Goal: Find specific page/section: Find specific page/section

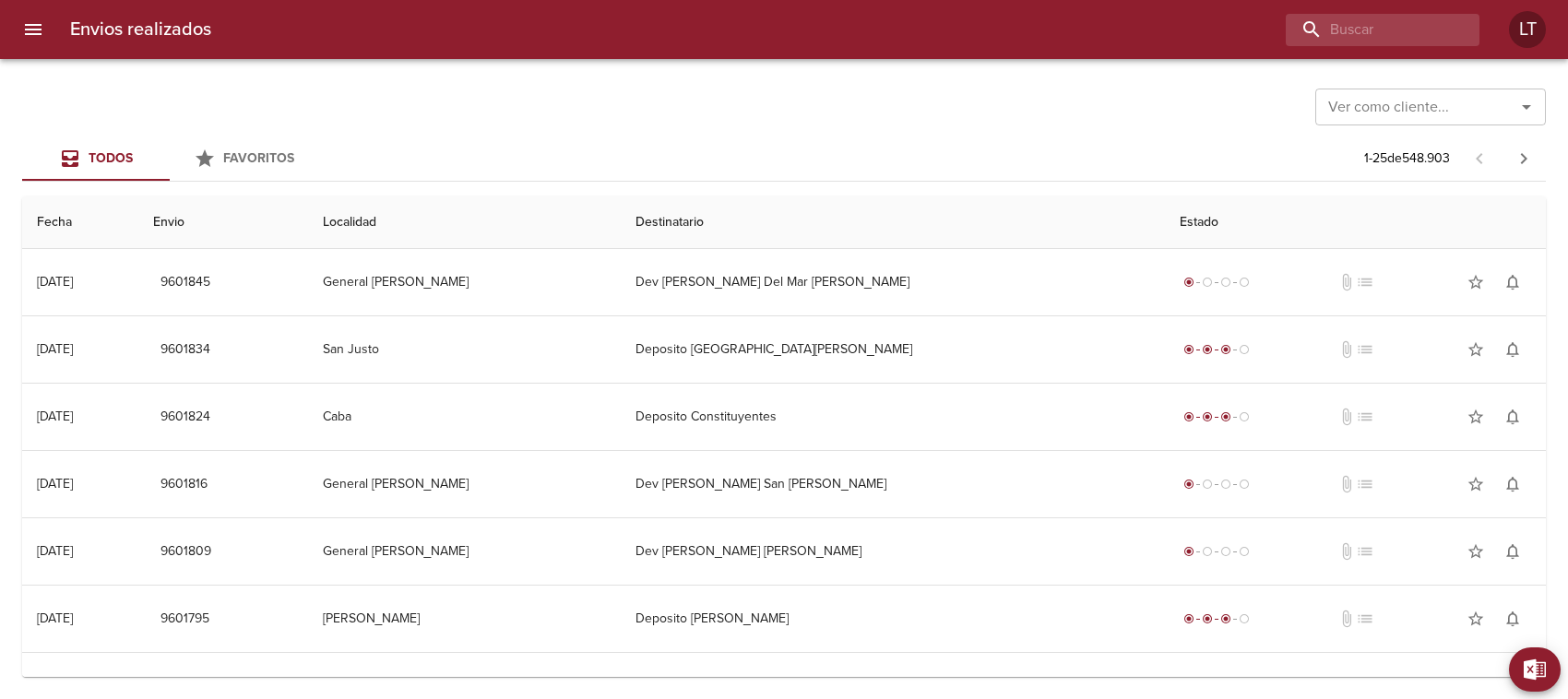
click at [1528, 113] on icon "Abrir" at bounding box center [1526, 107] width 22 height 22
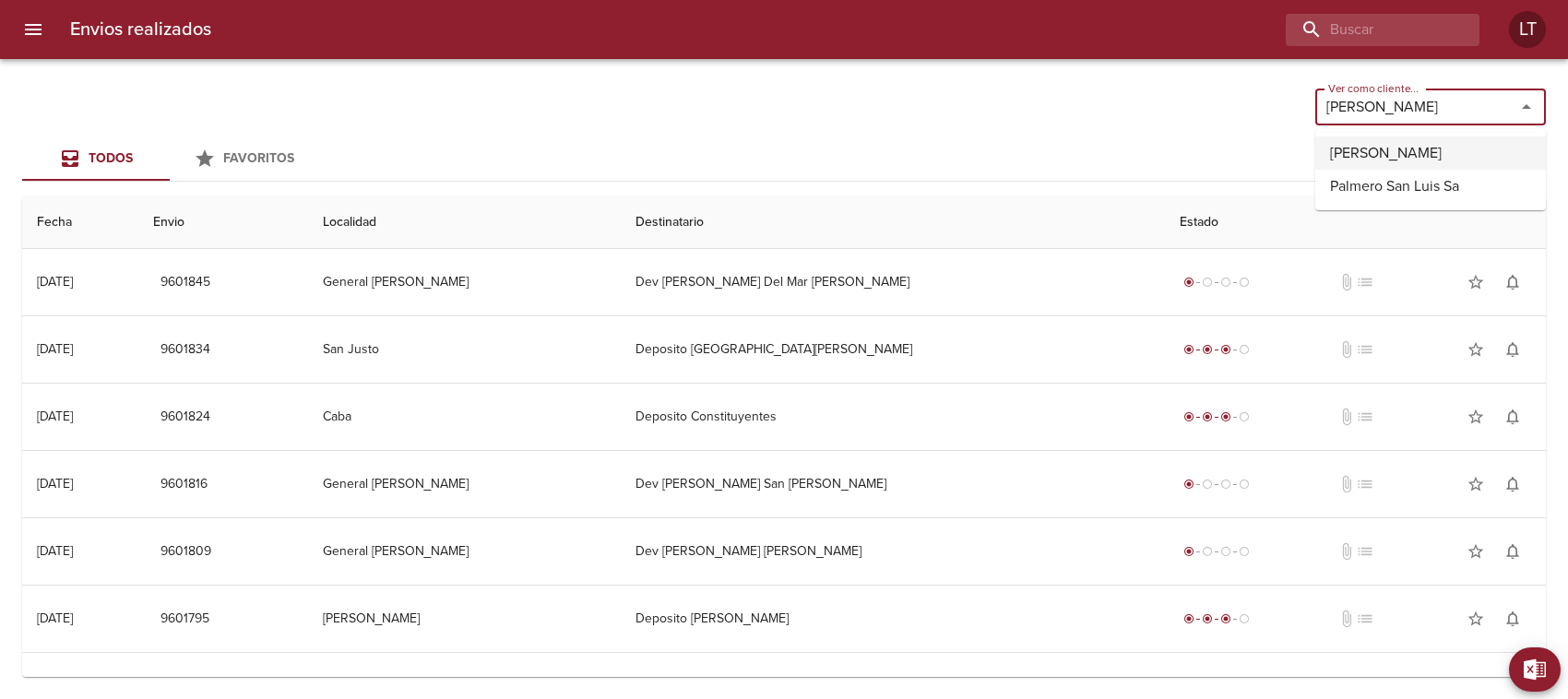
click at [1392, 149] on li "[PERSON_NAME]" at bounding box center [1430, 153] width 231 height 33
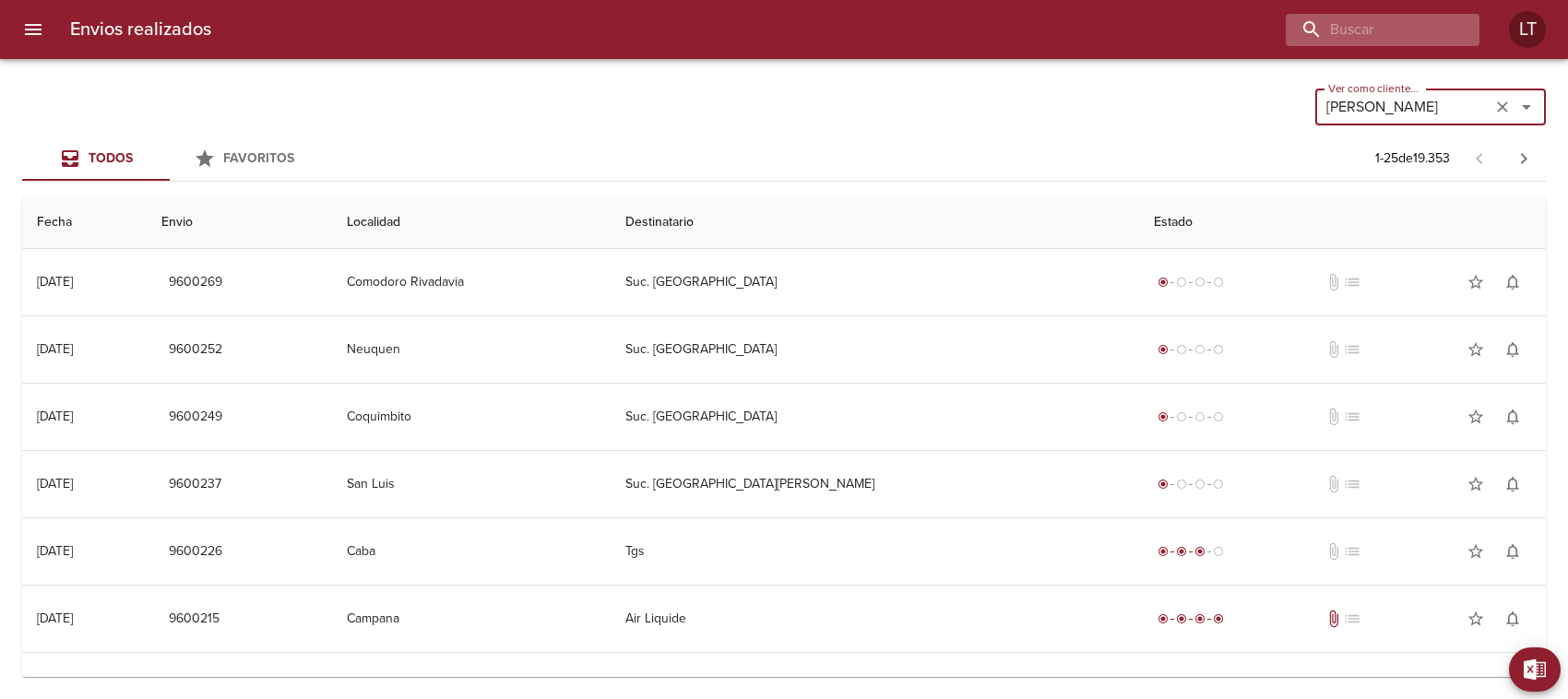
type input "[PERSON_NAME]"
click at [1357, 30] on input "buscar" at bounding box center [1329, 30] width 236 height 32
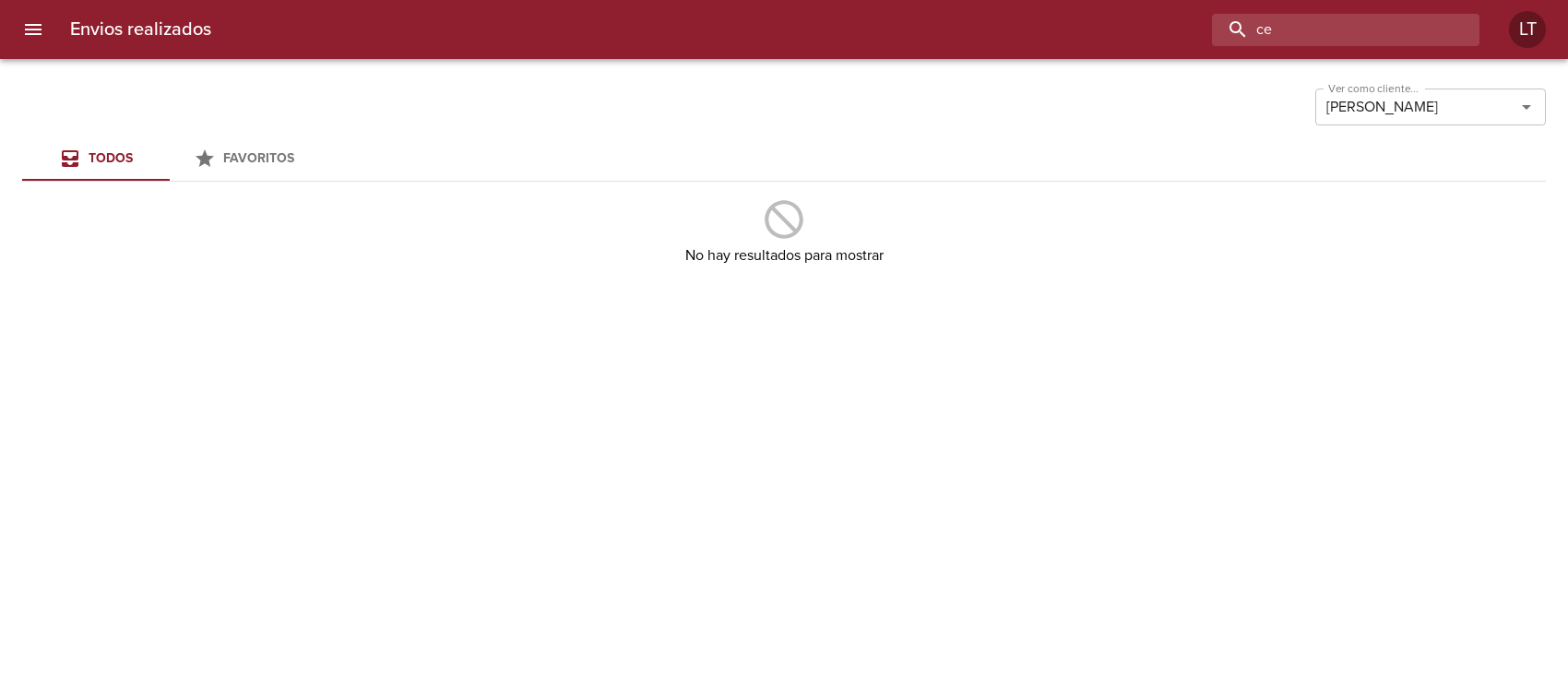
type input "c"
type input "semisa"
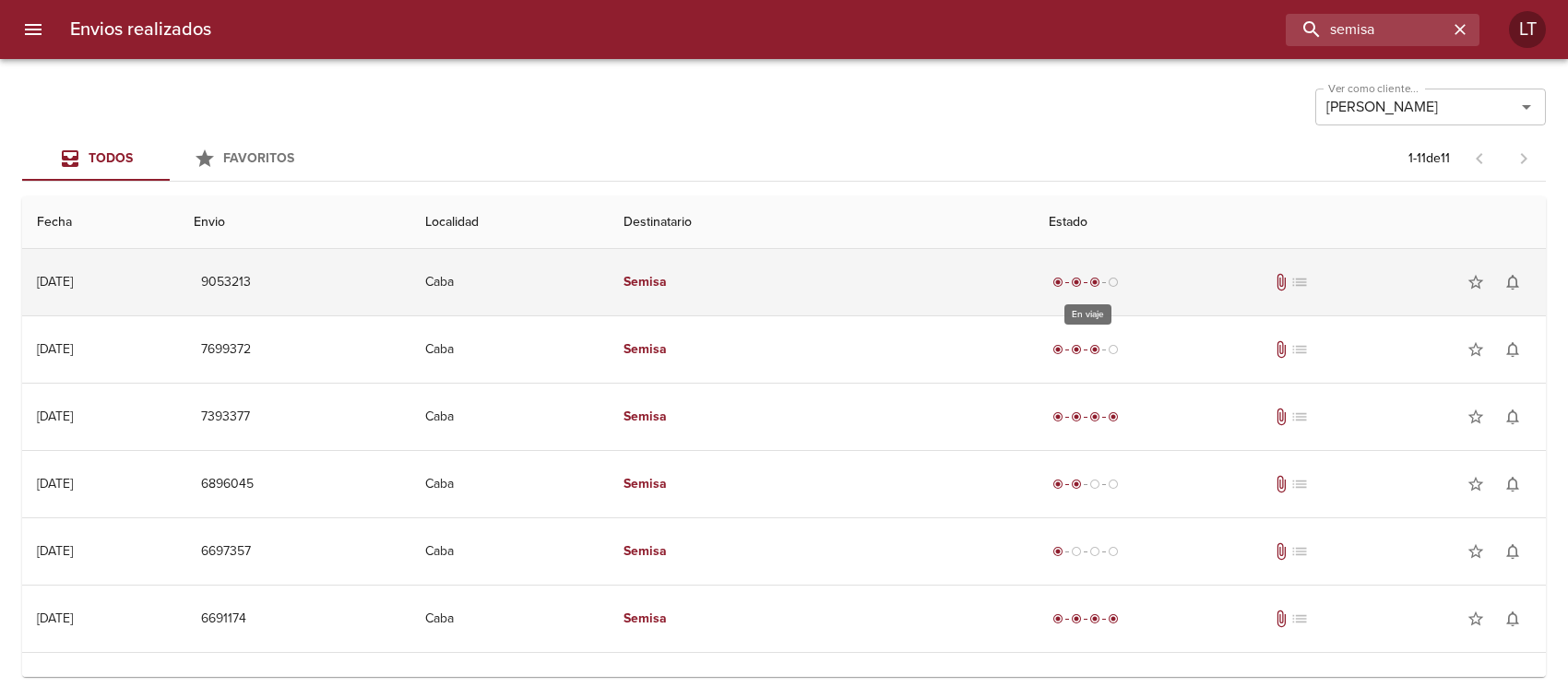
click at [1094, 279] on span "radio_button_checked" at bounding box center [1095, 282] width 11 height 11
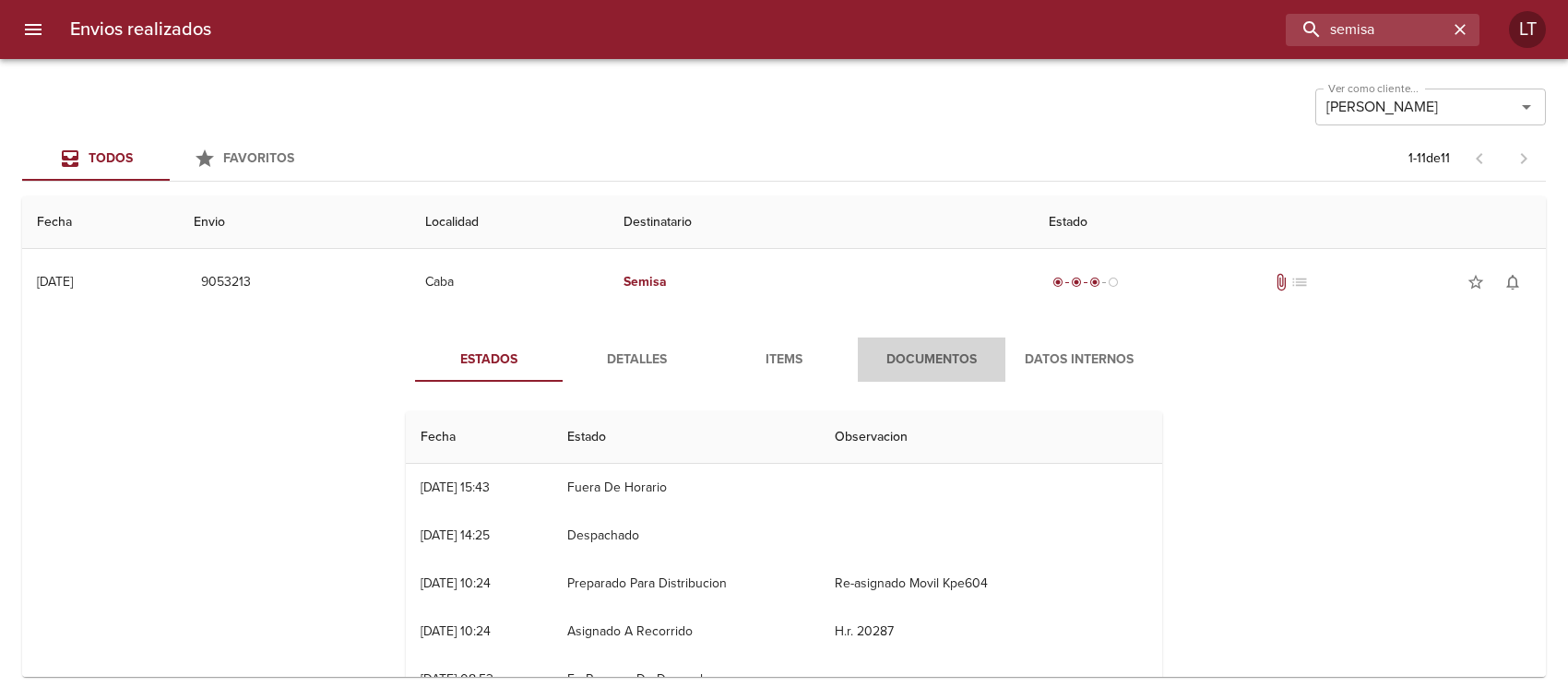
click at [919, 355] on span "Documentos" at bounding box center [932, 359] width 126 height 23
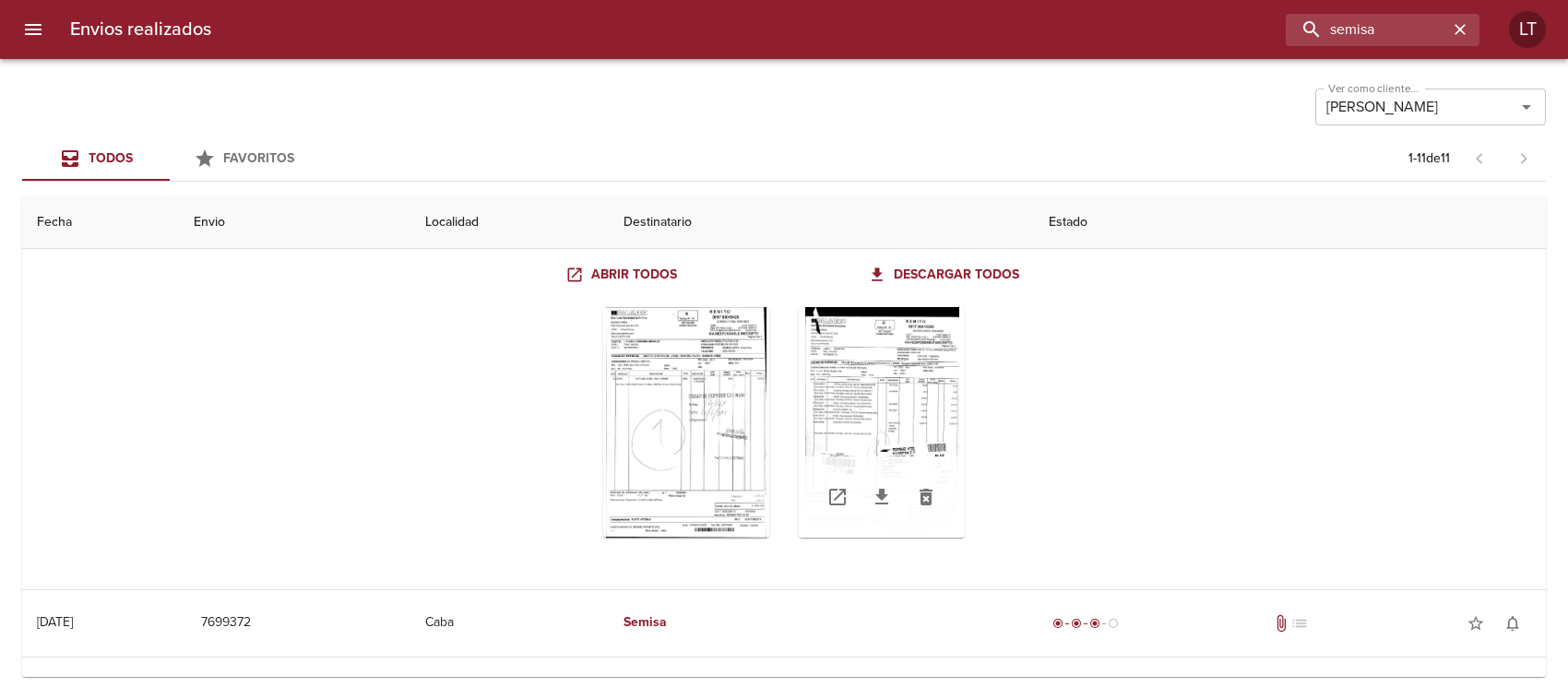
scroll to position [115, 0]
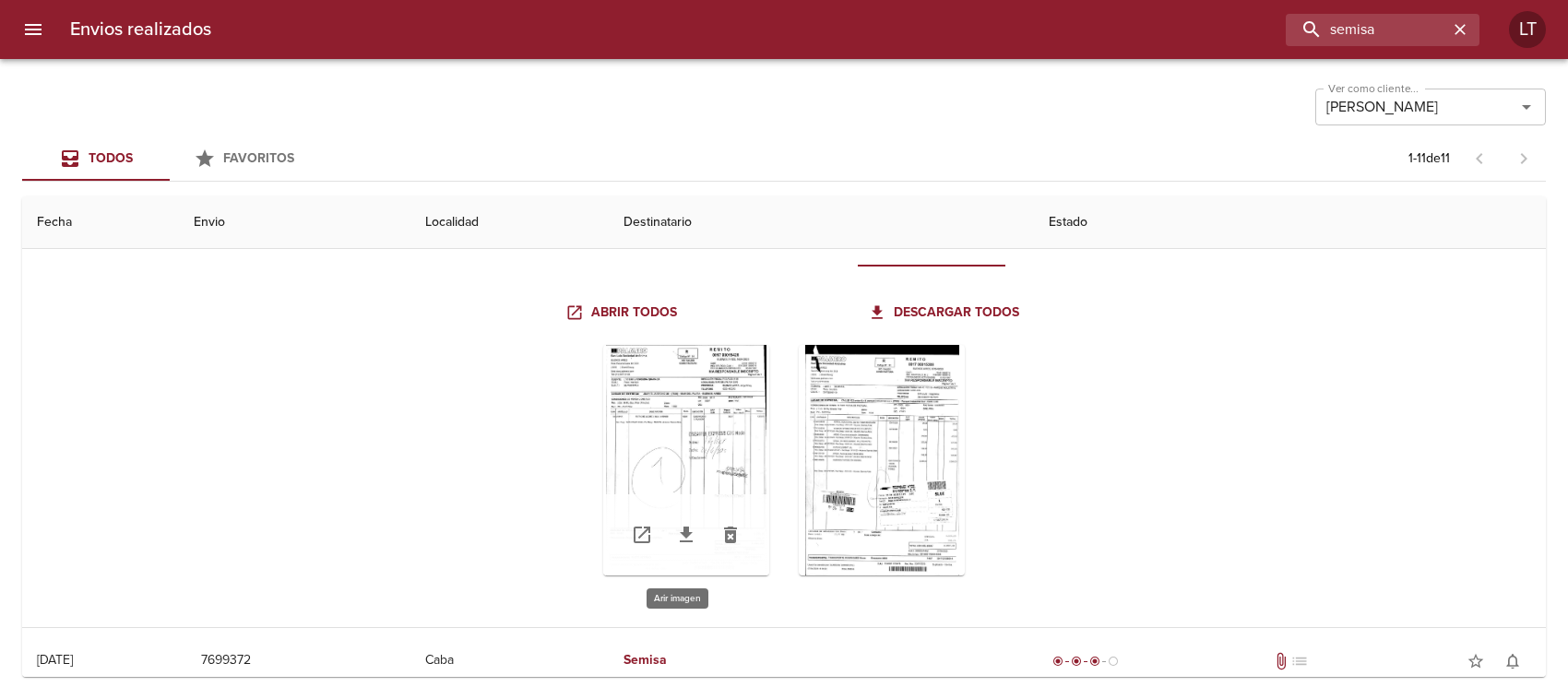
click at [713, 465] on div "Tabla de envíos del cliente" at bounding box center [686, 459] width 166 height 231
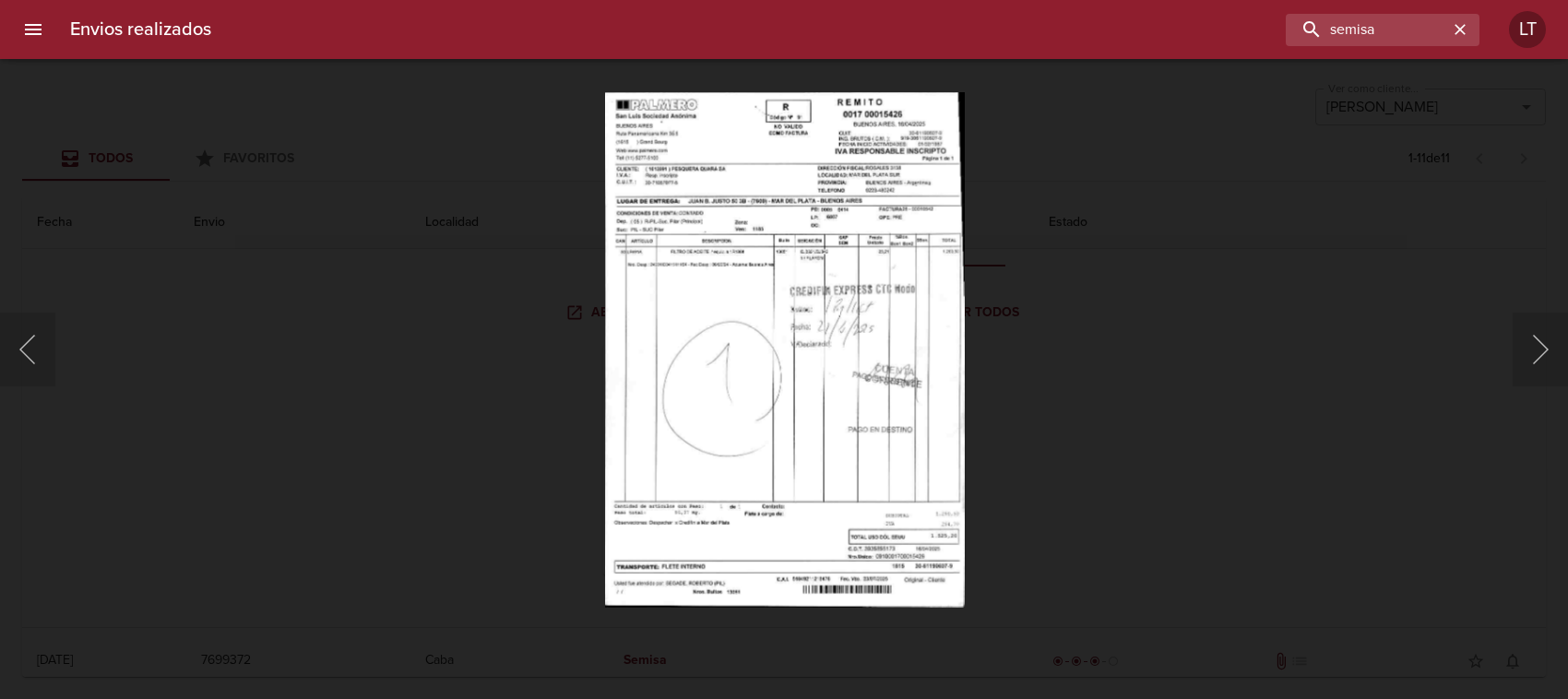
click at [841, 387] on img "Lightbox" at bounding box center [784, 350] width 360 height 515
click at [876, 338] on img "Lightbox" at bounding box center [784, 350] width 360 height 515
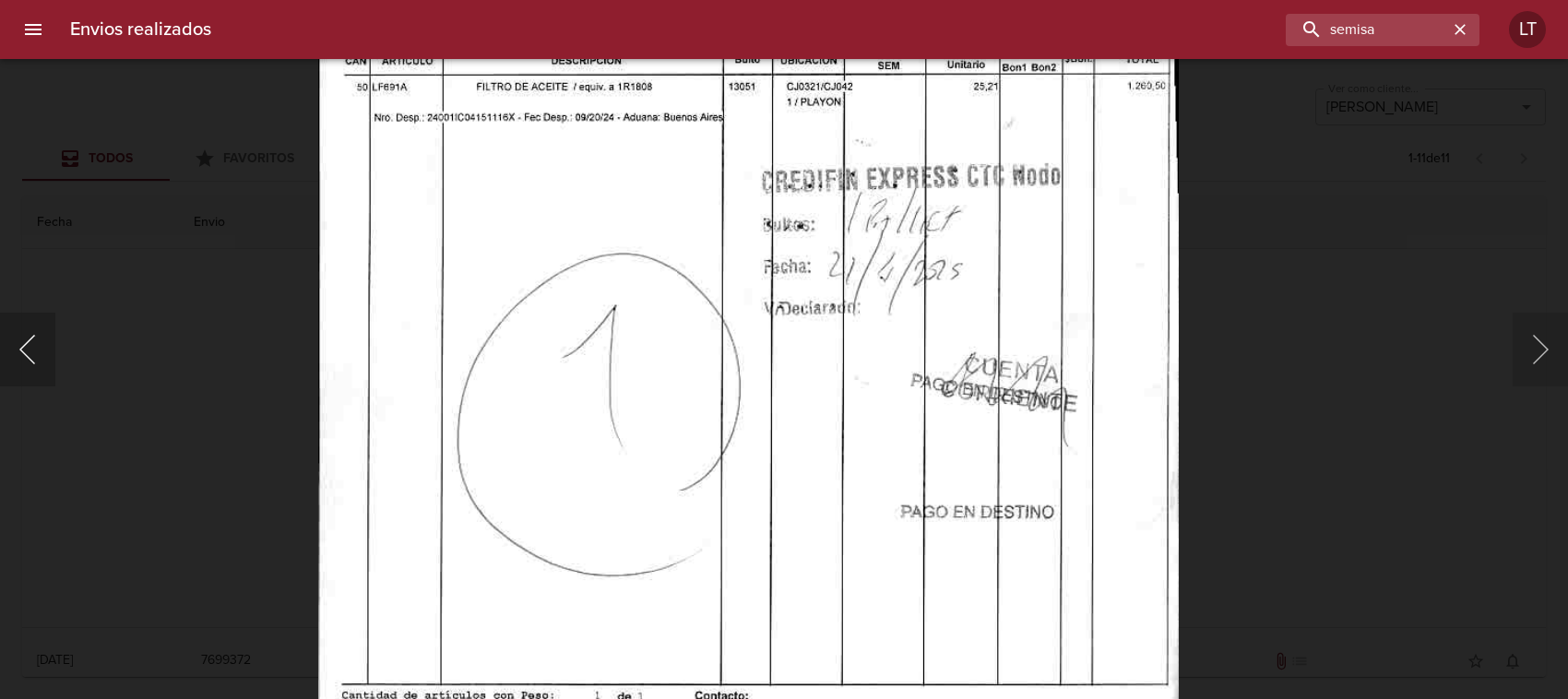
click at [19, 350] on button "Anterior" at bounding box center [27, 350] width 55 height 74
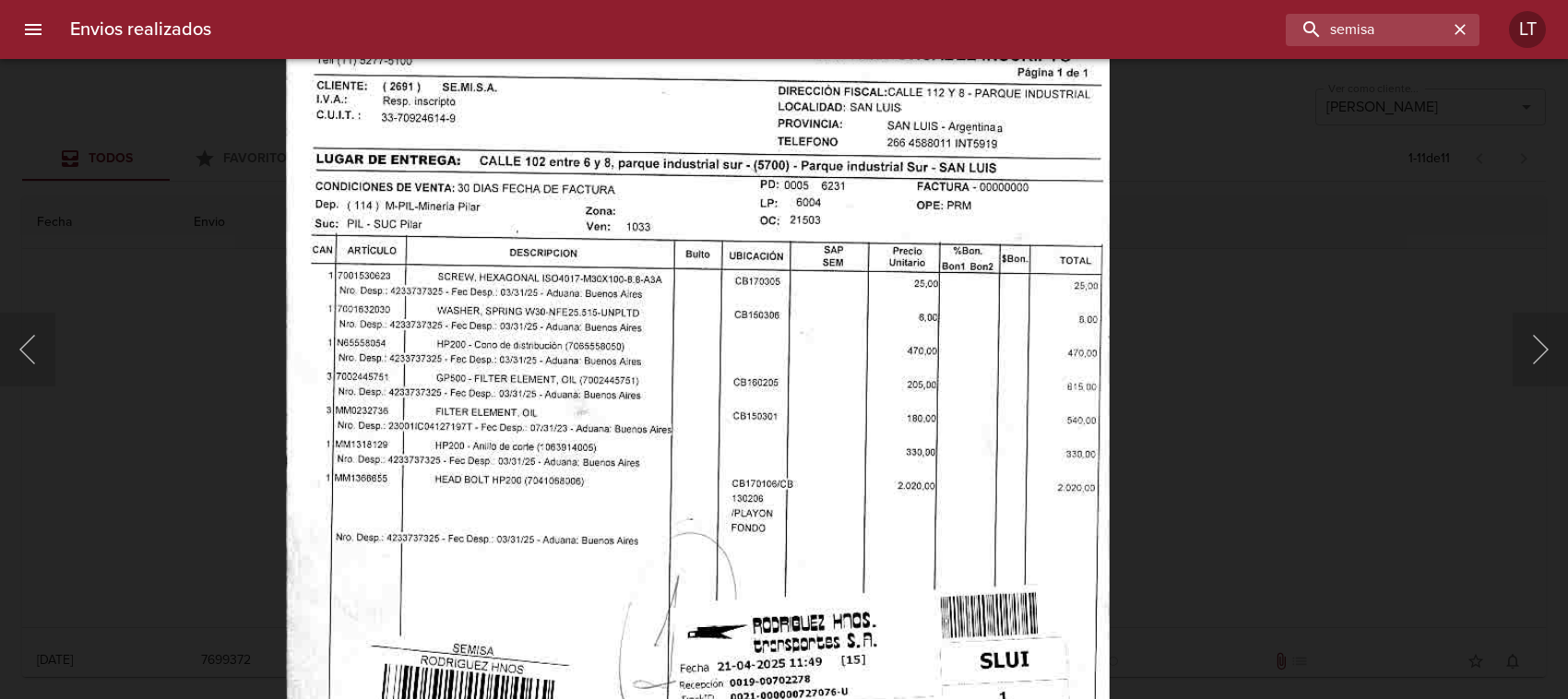
click at [472, 514] on img "Lightbox" at bounding box center [697, 479] width 824 height 1232
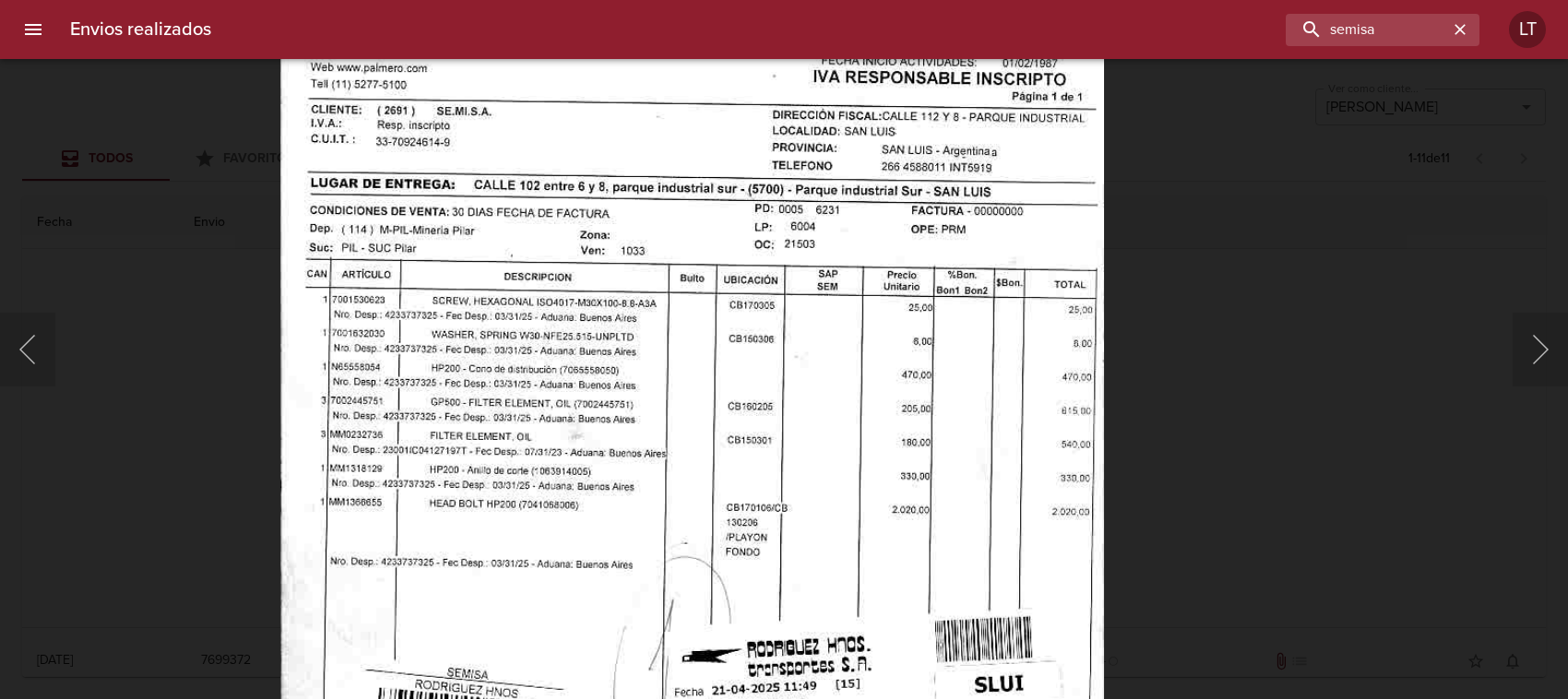
click at [1331, 241] on div "Lightbox" at bounding box center [784, 350] width 1568 height 699
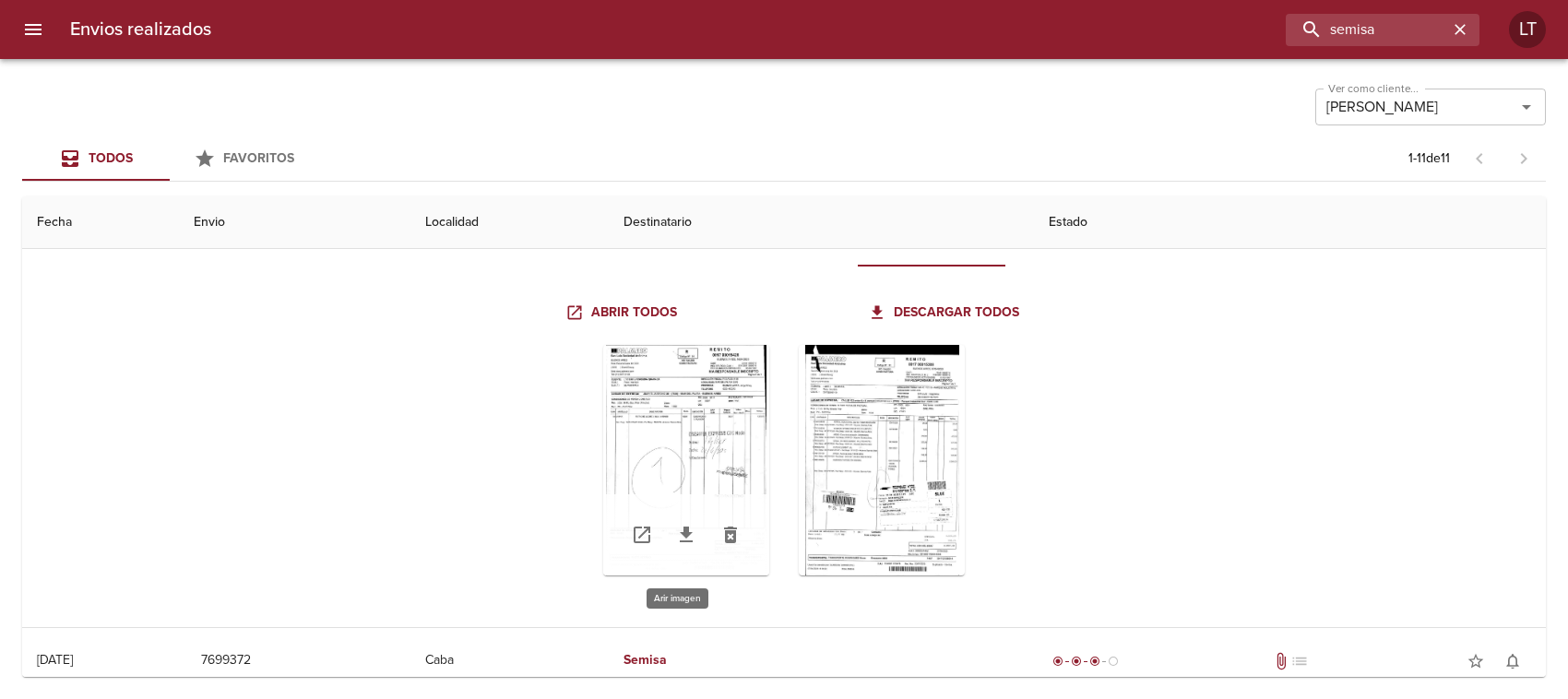
click at [696, 393] on div "Tabla de envíos del cliente" at bounding box center [686, 459] width 166 height 231
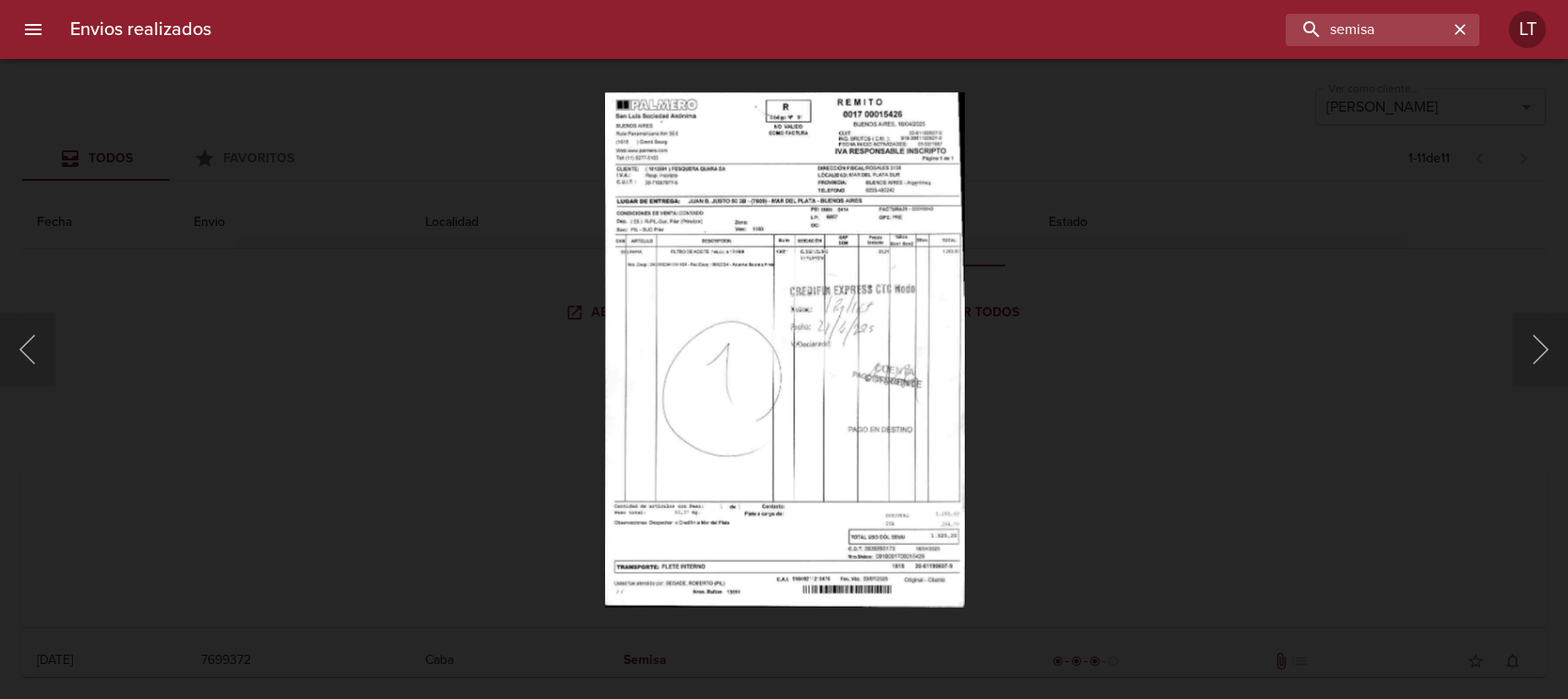
click at [870, 213] on img "Lightbox" at bounding box center [784, 350] width 360 height 515
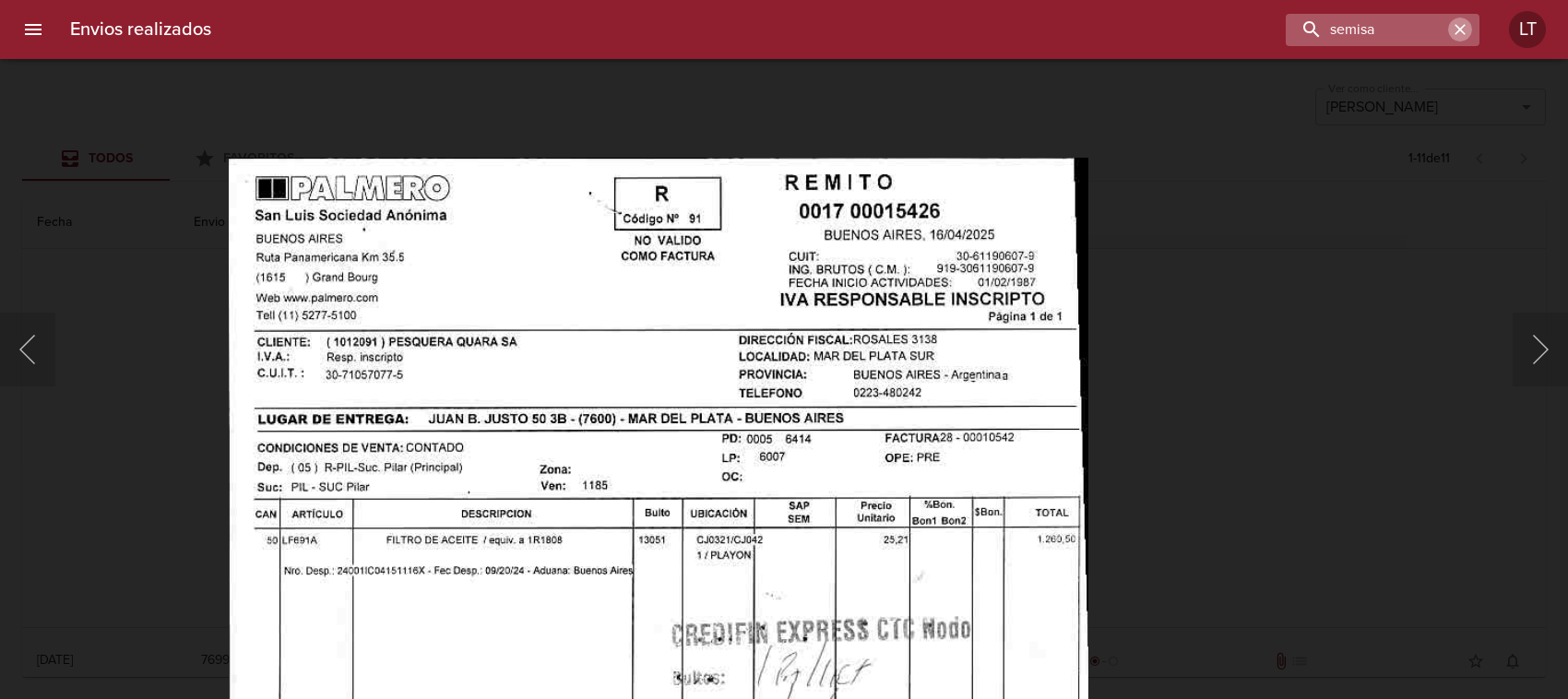
click at [1459, 29] on icon "button" at bounding box center [1459, 29] width 11 height 11
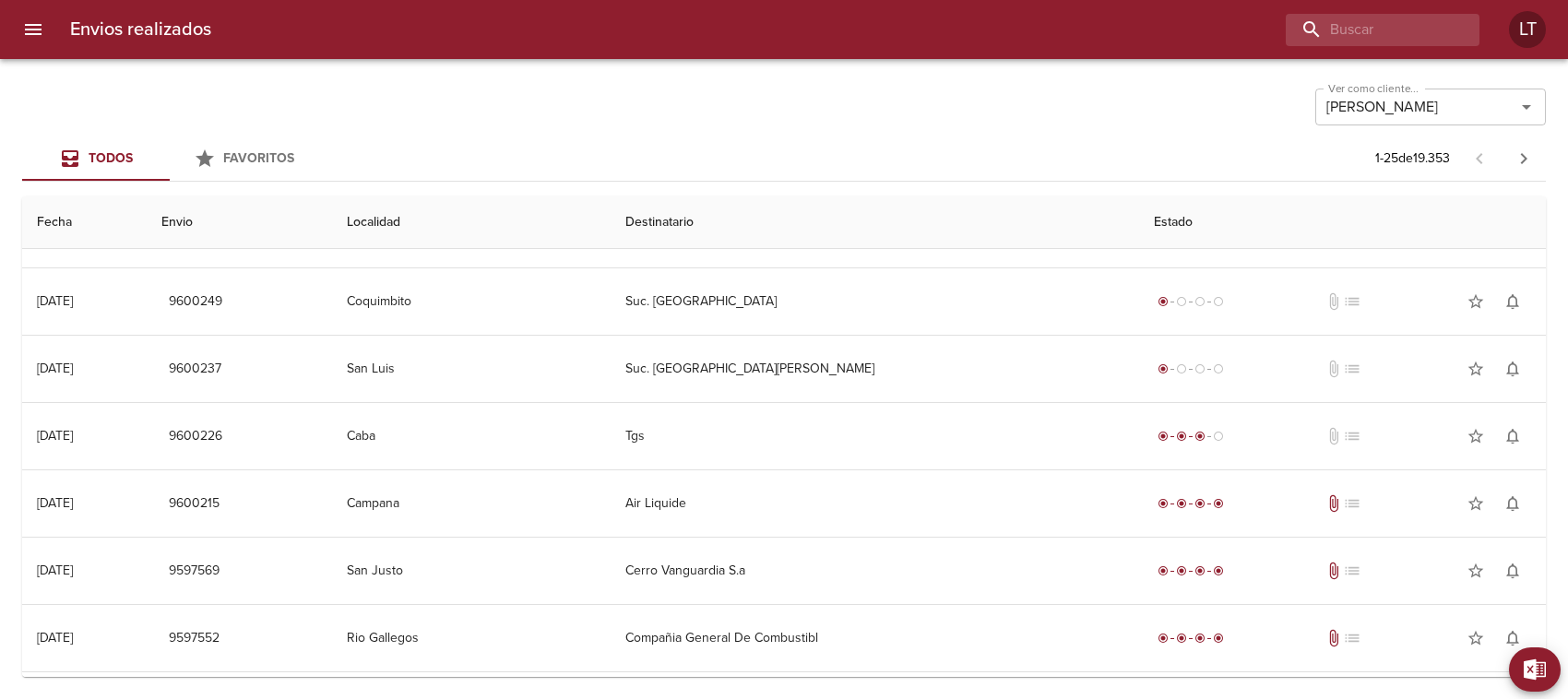
scroll to position [0, 0]
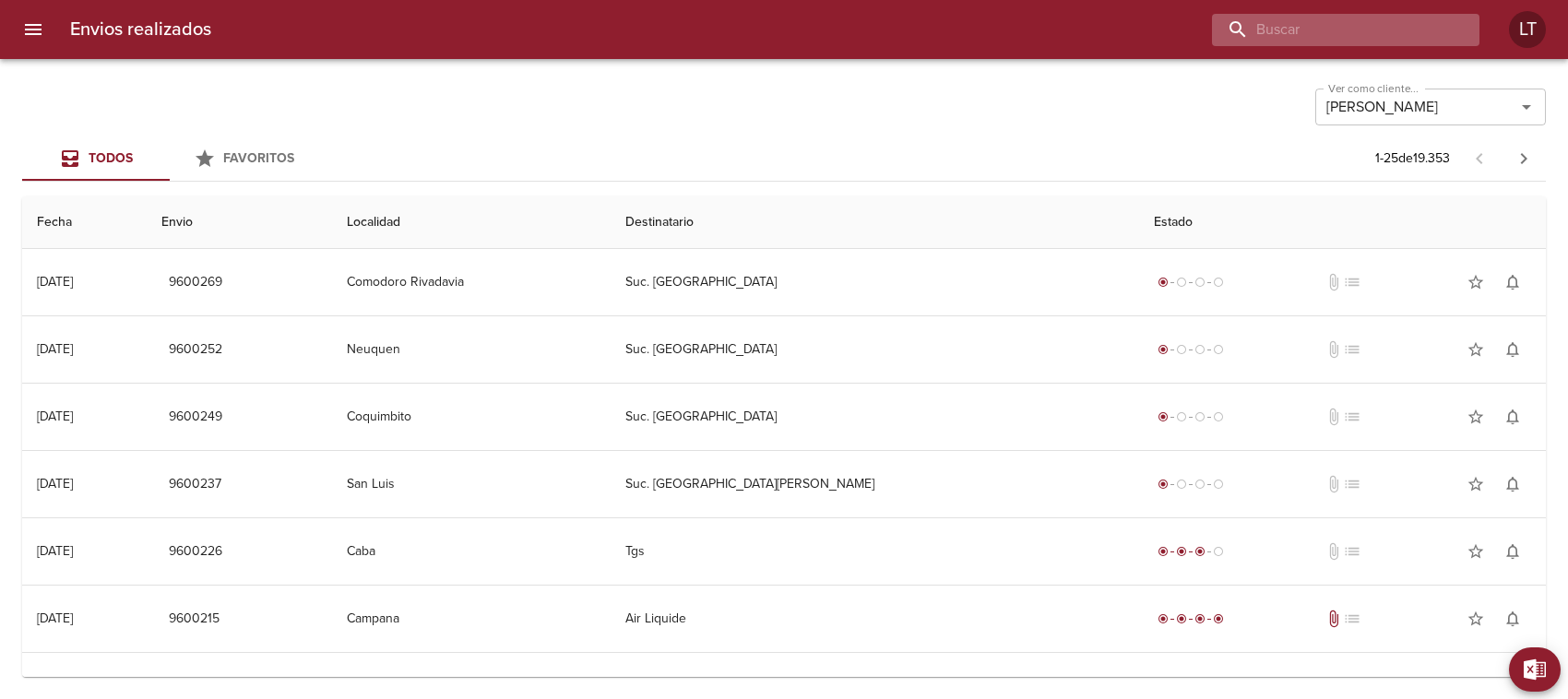
click at [1343, 30] on input "buscar" at bounding box center [1329, 30] width 236 height 32
type input "semisa"
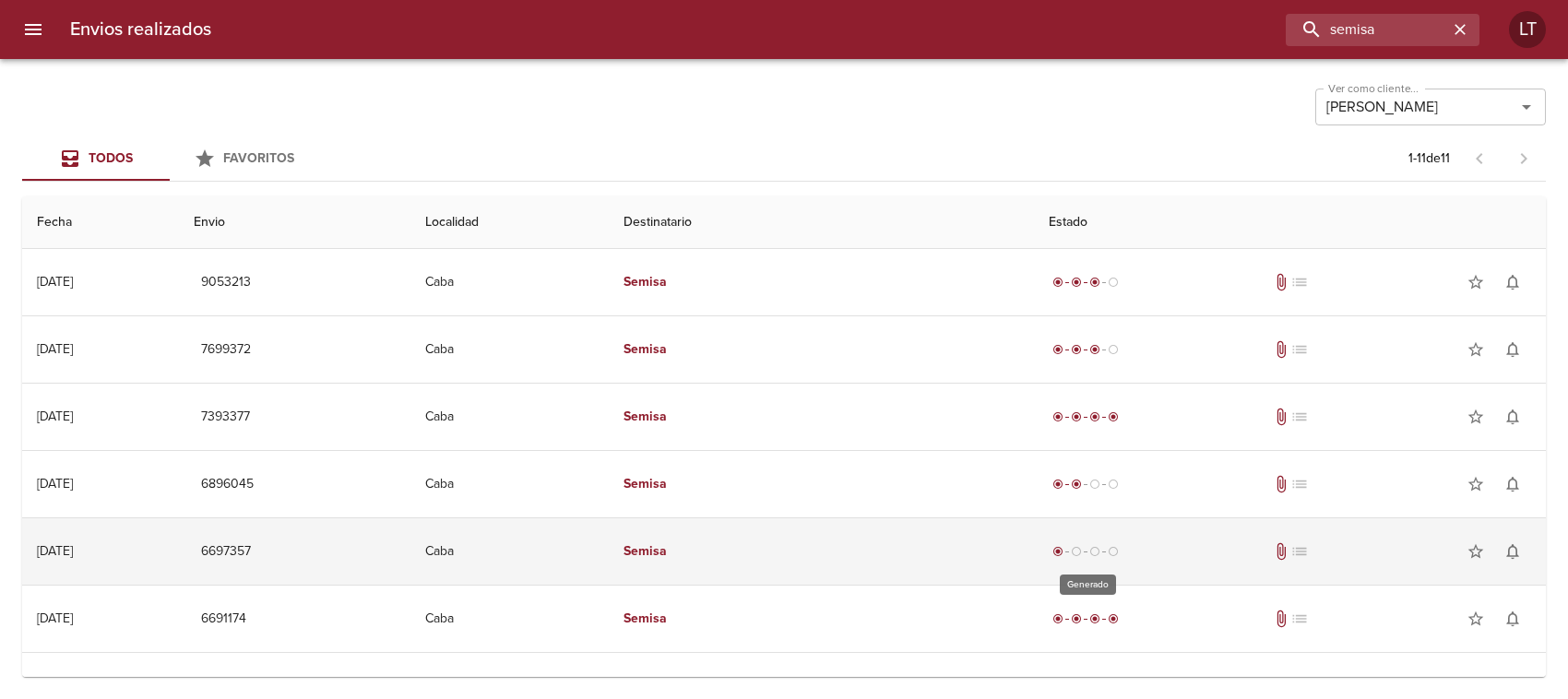
click at [1090, 545] on div "radio_button_checked radio_button_unchecked radio_button_unchecked radio_button…" at bounding box center [1086, 551] width 74 height 18
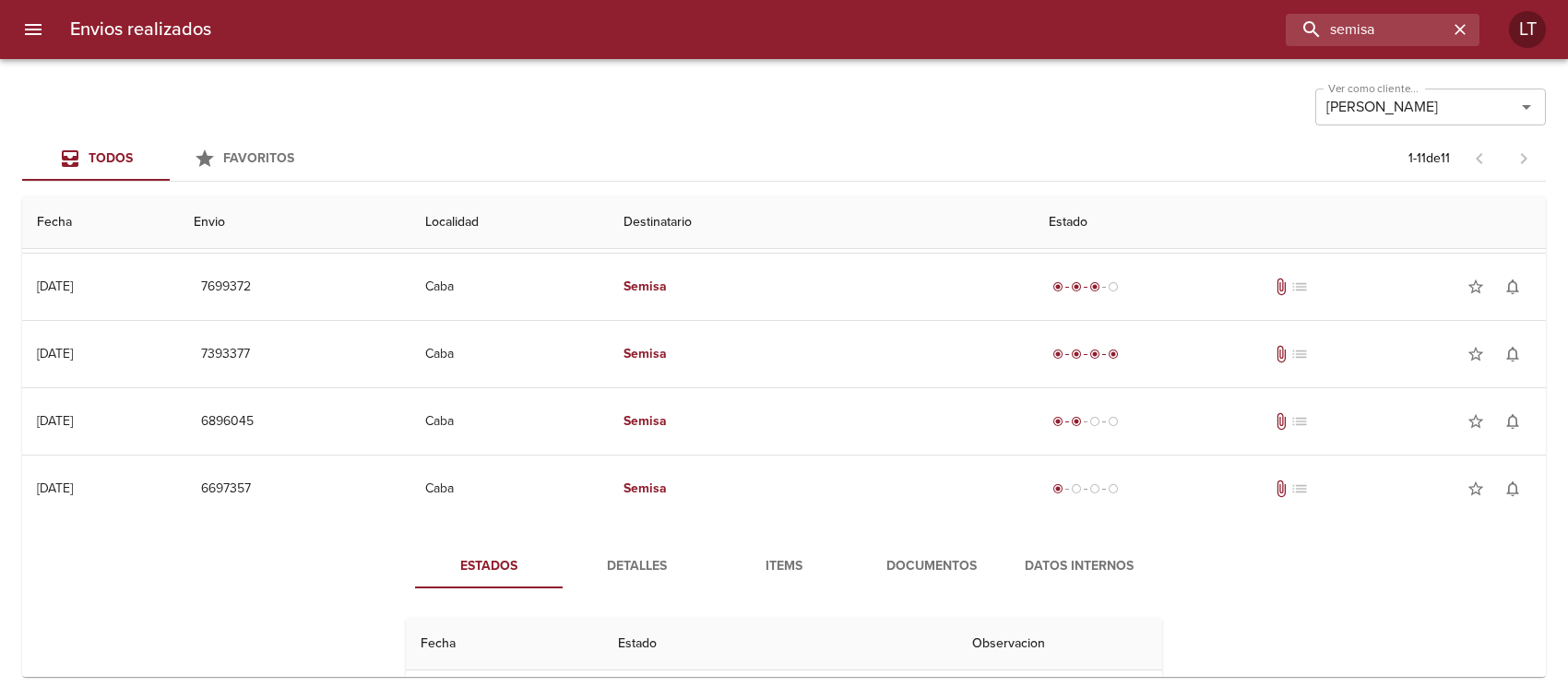
scroll to position [115, 0]
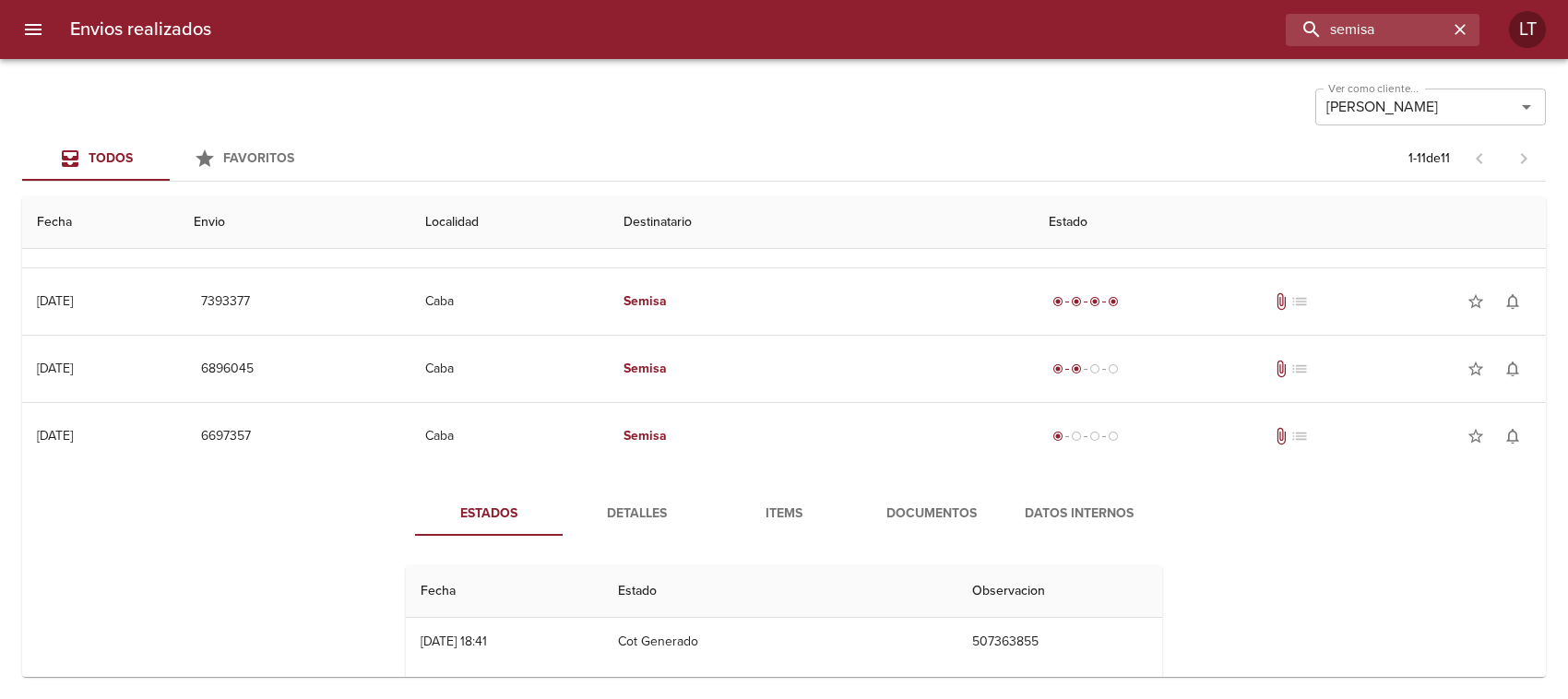
drag, startPoint x: 944, startPoint y: 521, endPoint x: 919, endPoint y: 502, distance: 31.4
click at [937, 512] on span "Documentos" at bounding box center [932, 513] width 126 height 23
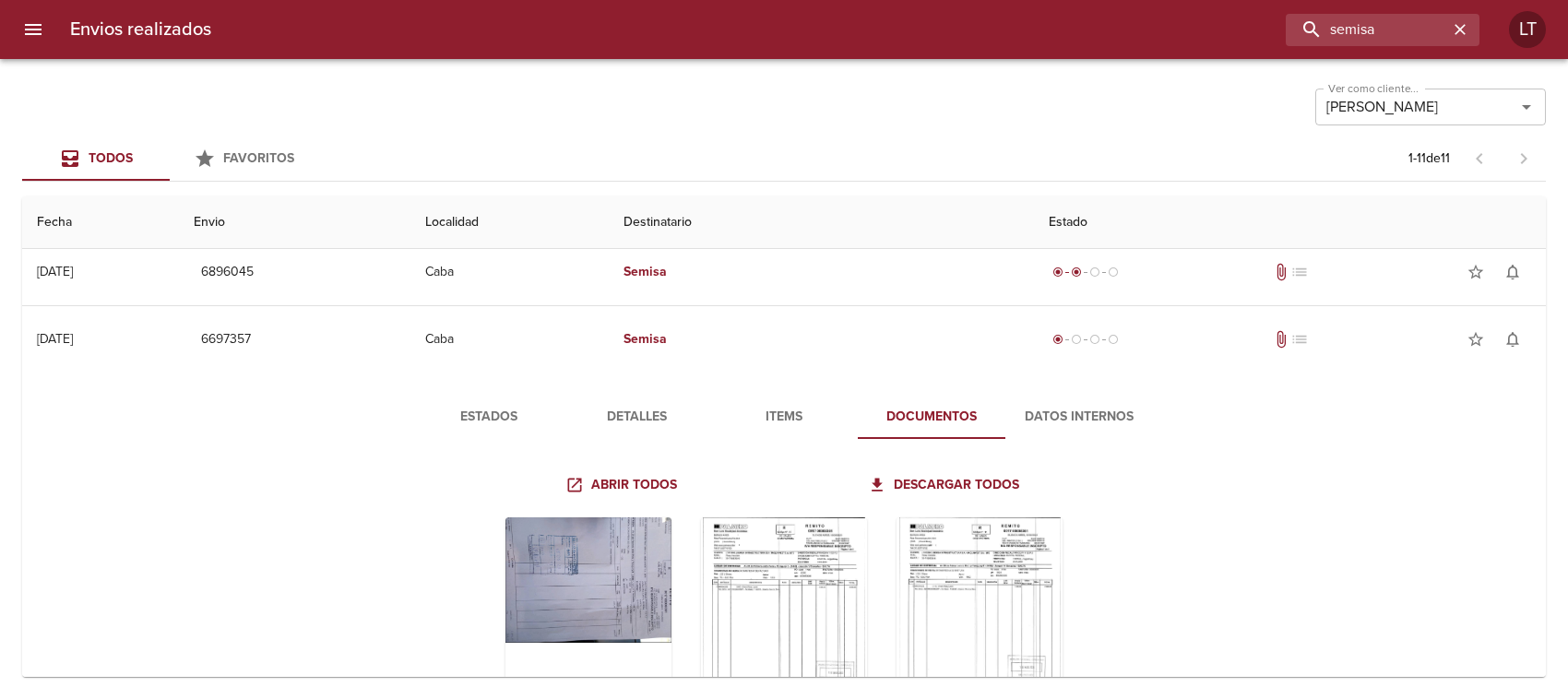
scroll to position [346, 0]
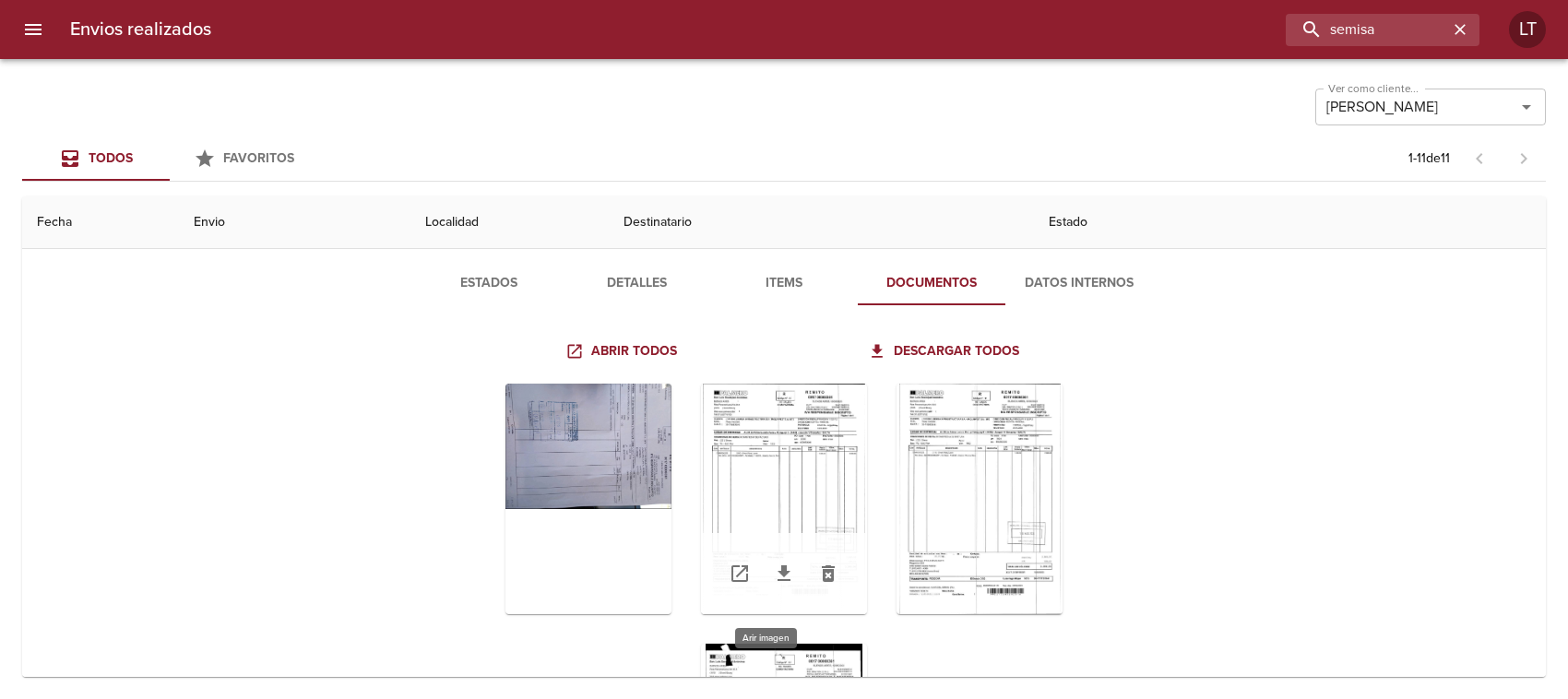
click at [781, 428] on div "Tabla de envíos del cliente" at bounding box center [784, 498] width 166 height 231
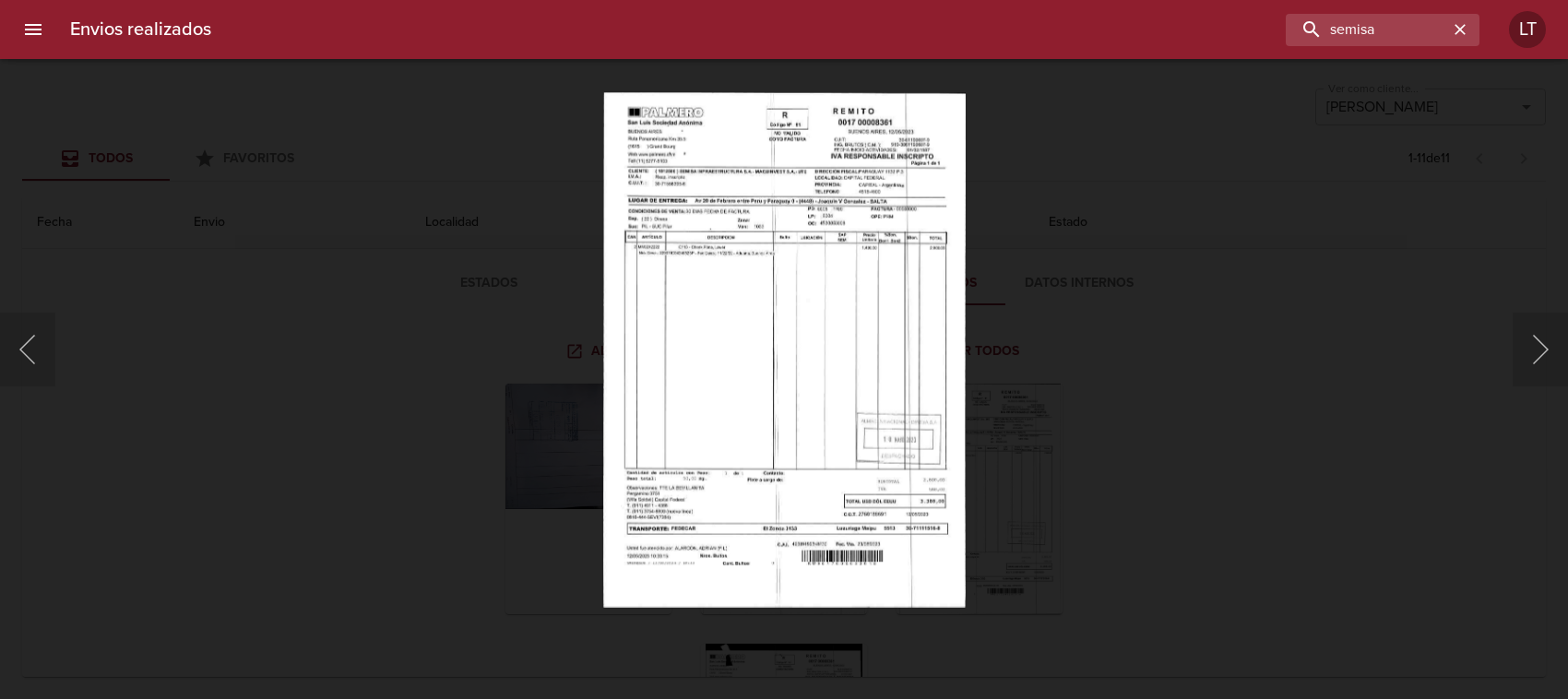
click at [816, 310] on img "Lightbox" at bounding box center [784, 350] width 363 height 515
click at [893, 219] on img "Lightbox" at bounding box center [784, 350] width 363 height 515
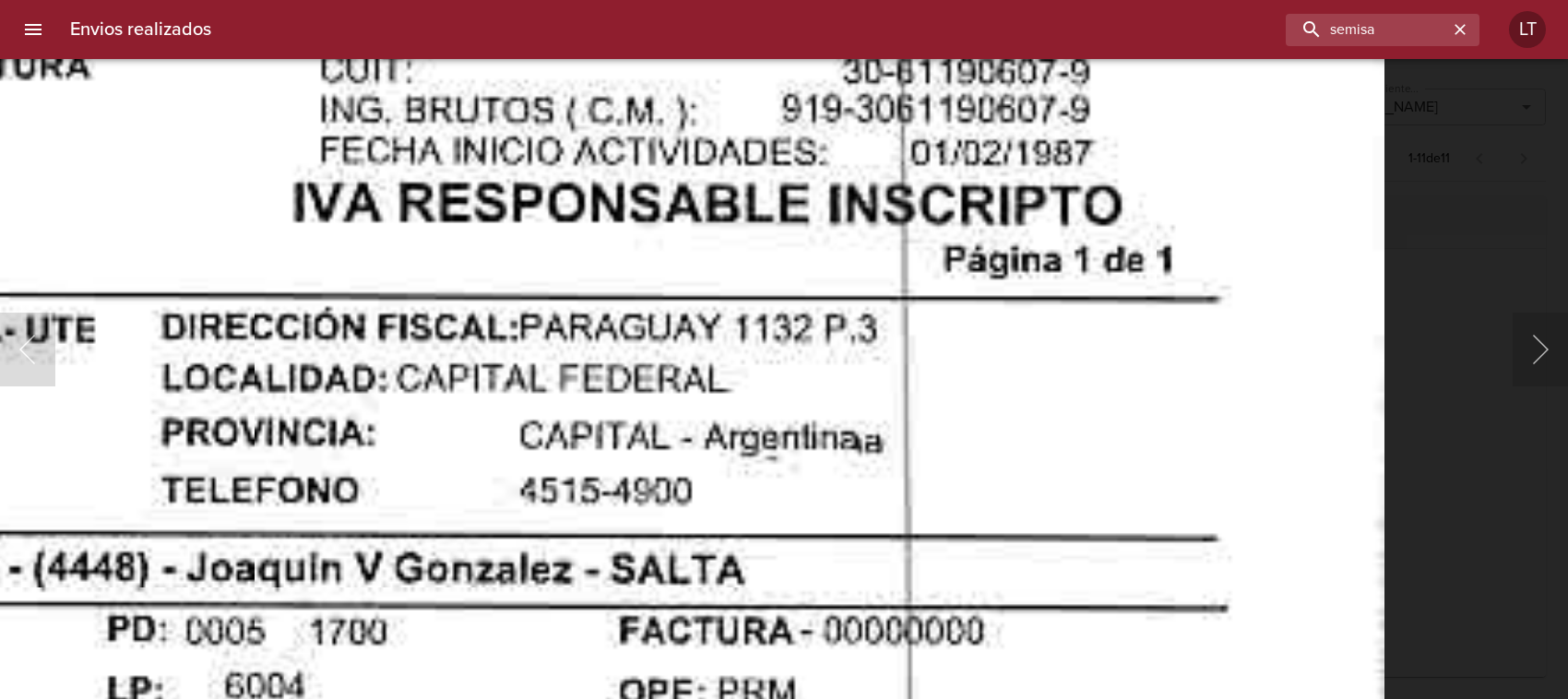
click at [840, 0] on html "Envios realizados semisa LT Ver como cliente... Patricio Palmero Ver como clien…" at bounding box center [784, 0] width 1568 height 0
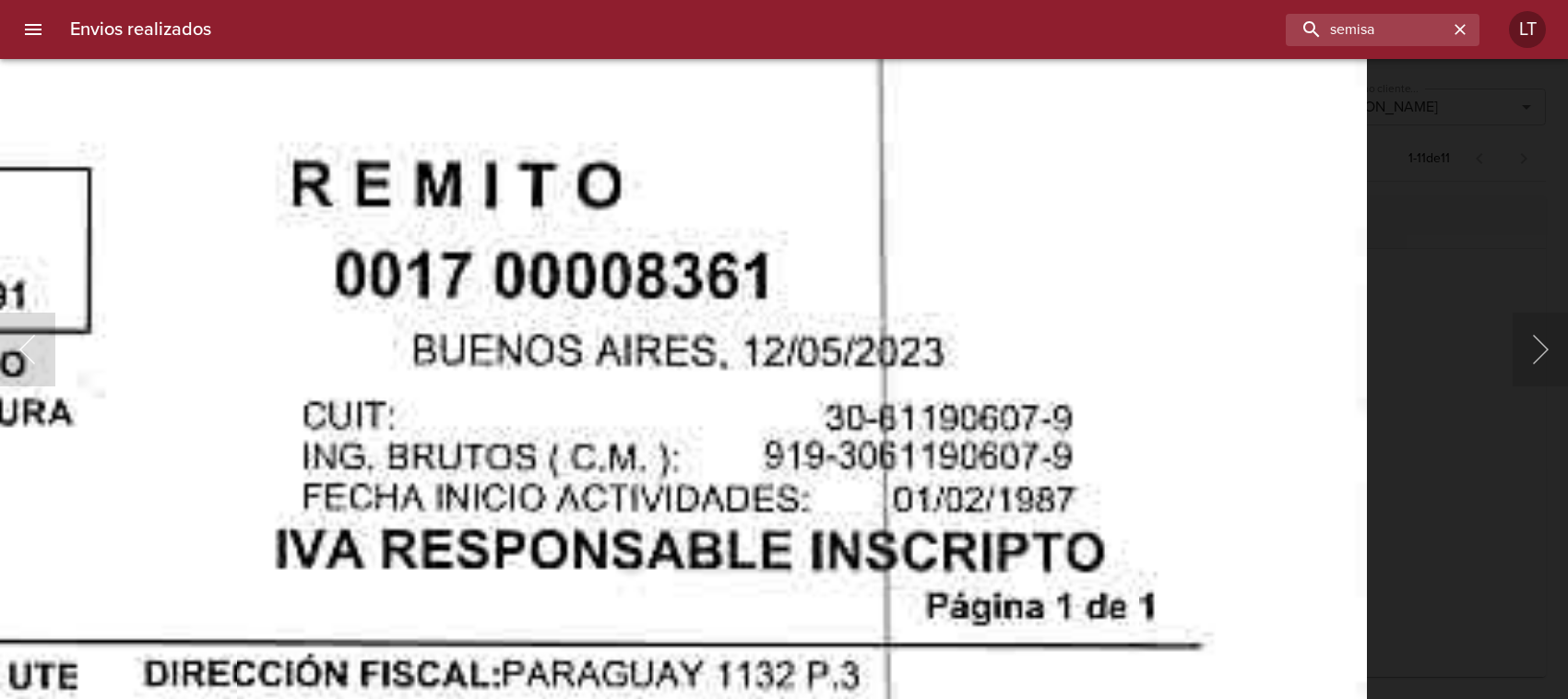
click at [1430, 209] on div "Lightbox" at bounding box center [784, 350] width 1568 height 699
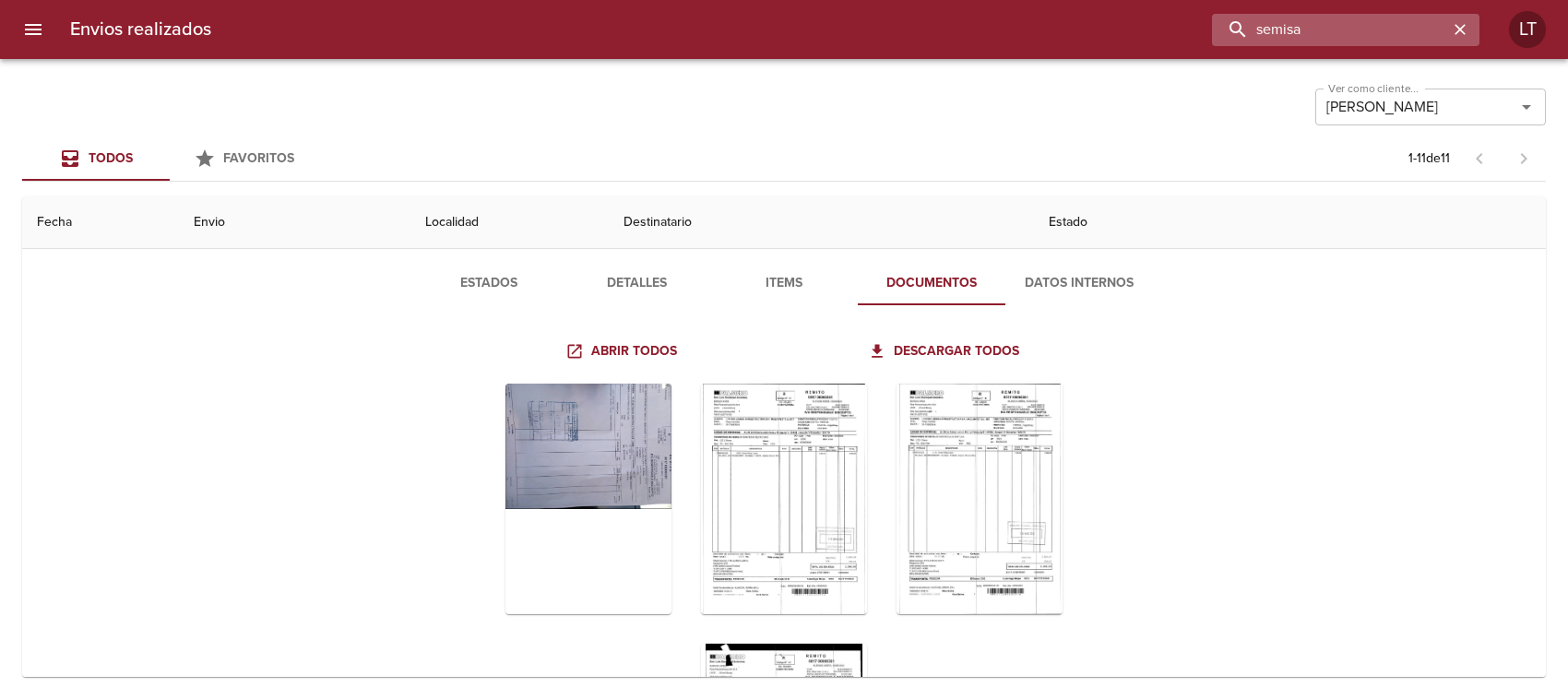
click at [1400, 28] on input "semisa" at bounding box center [1329, 30] width 236 height 32
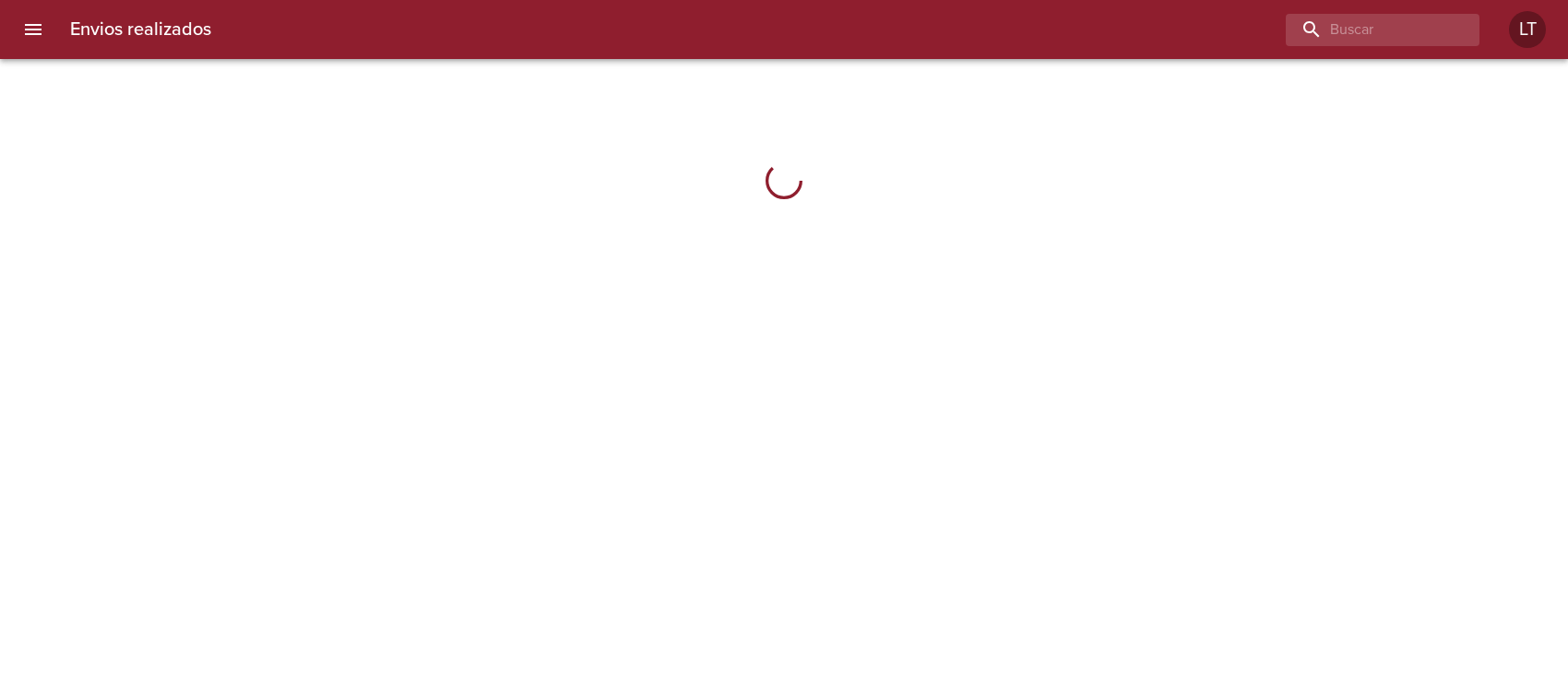
click at [1001, 279] on div at bounding box center [784, 350] width 1568 height 699
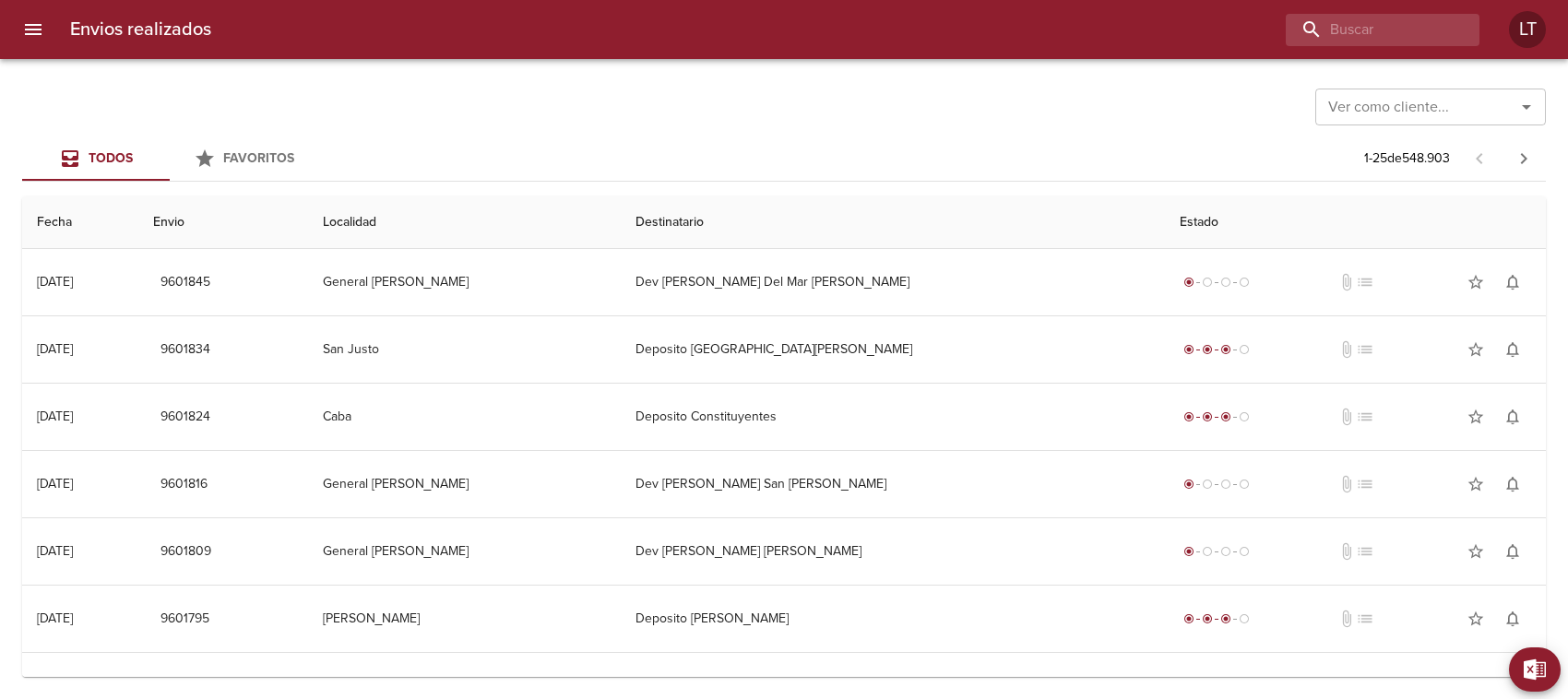
click at [1384, 108] on input "Ver como cliente..." at bounding box center [1402, 107] width 165 height 26
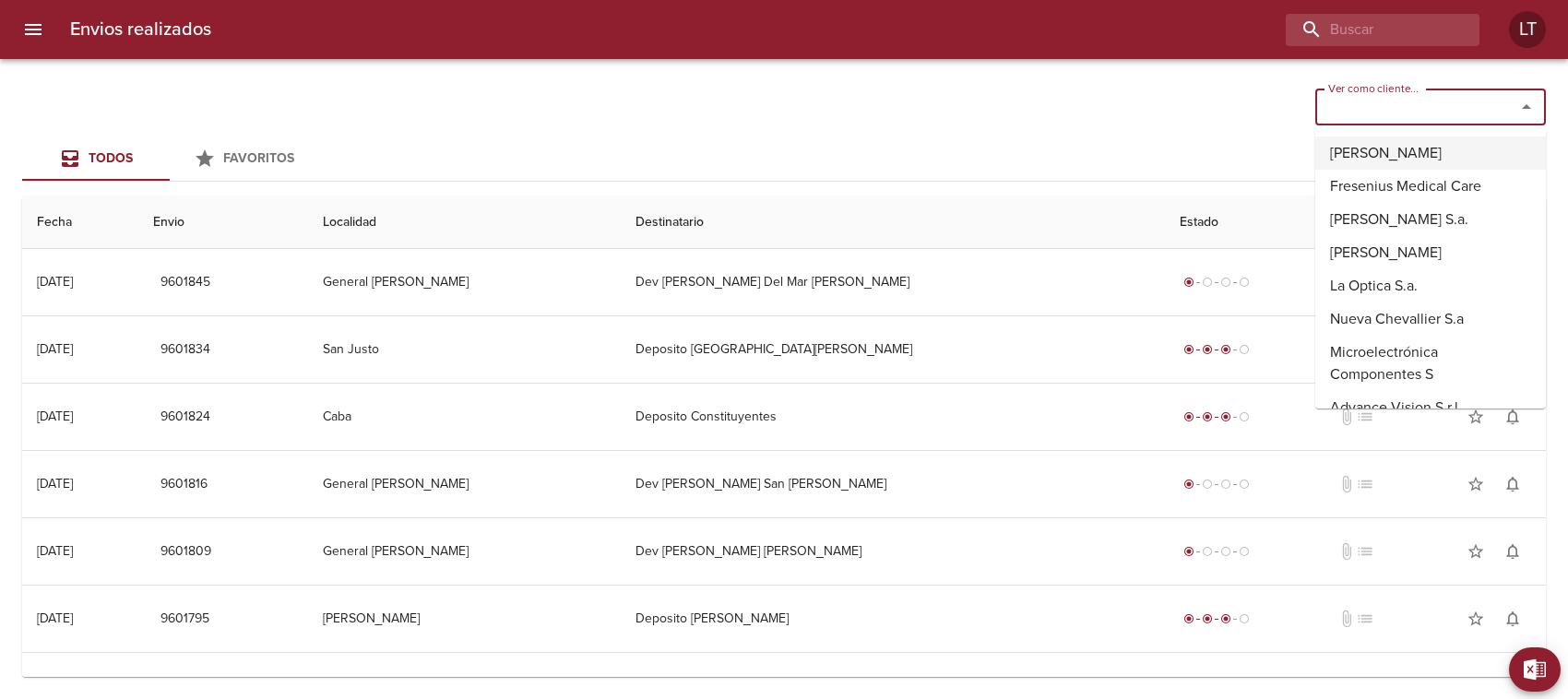
drag, startPoint x: 1400, startPoint y: 151, endPoint x: 1395, endPoint y: 121, distance: 30.4
click at [1399, 151] on li "[PERSON_NAME]" at bounding box center [1430, 153] width 231 height 33
type input "[PERSON_NAME]"
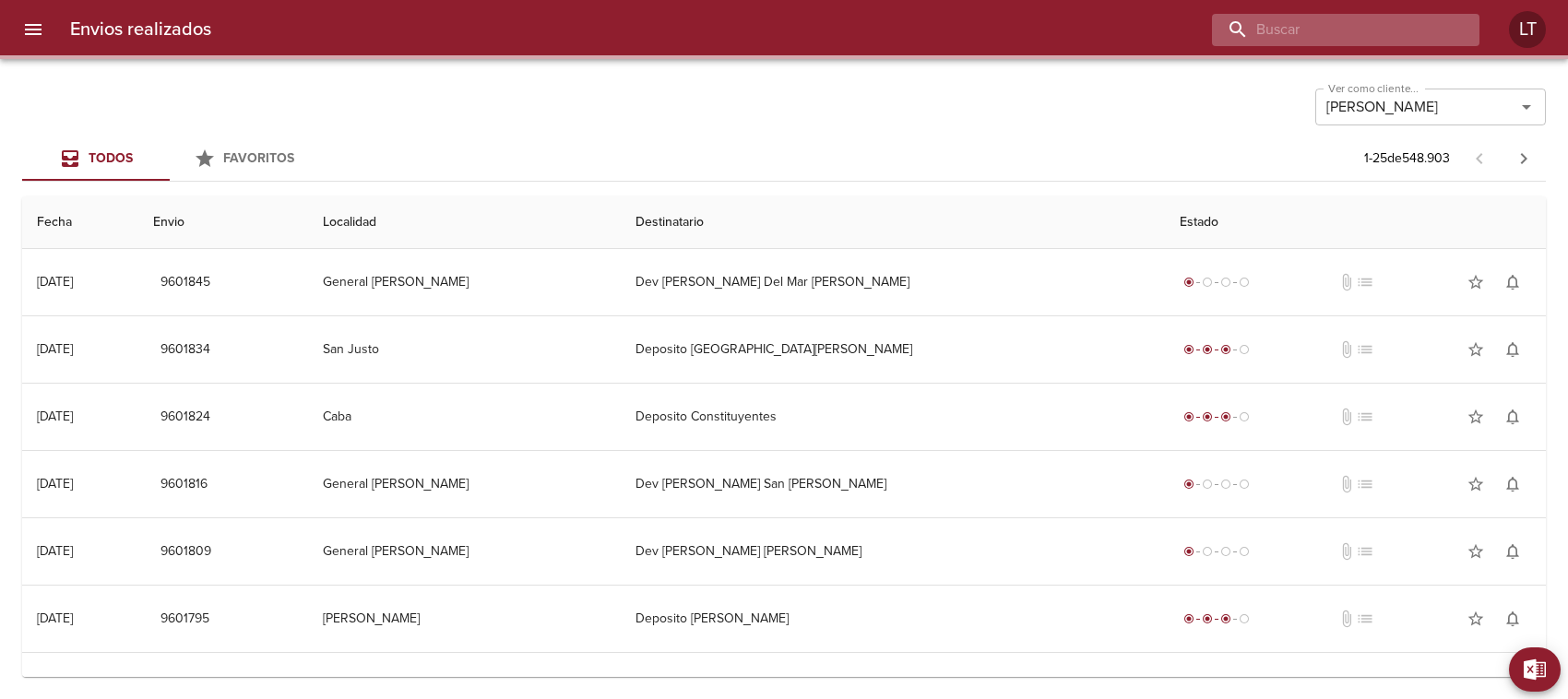
click at [1362, 34] on input "buscar" at bounding box center [1329, 30] width 236 height 32
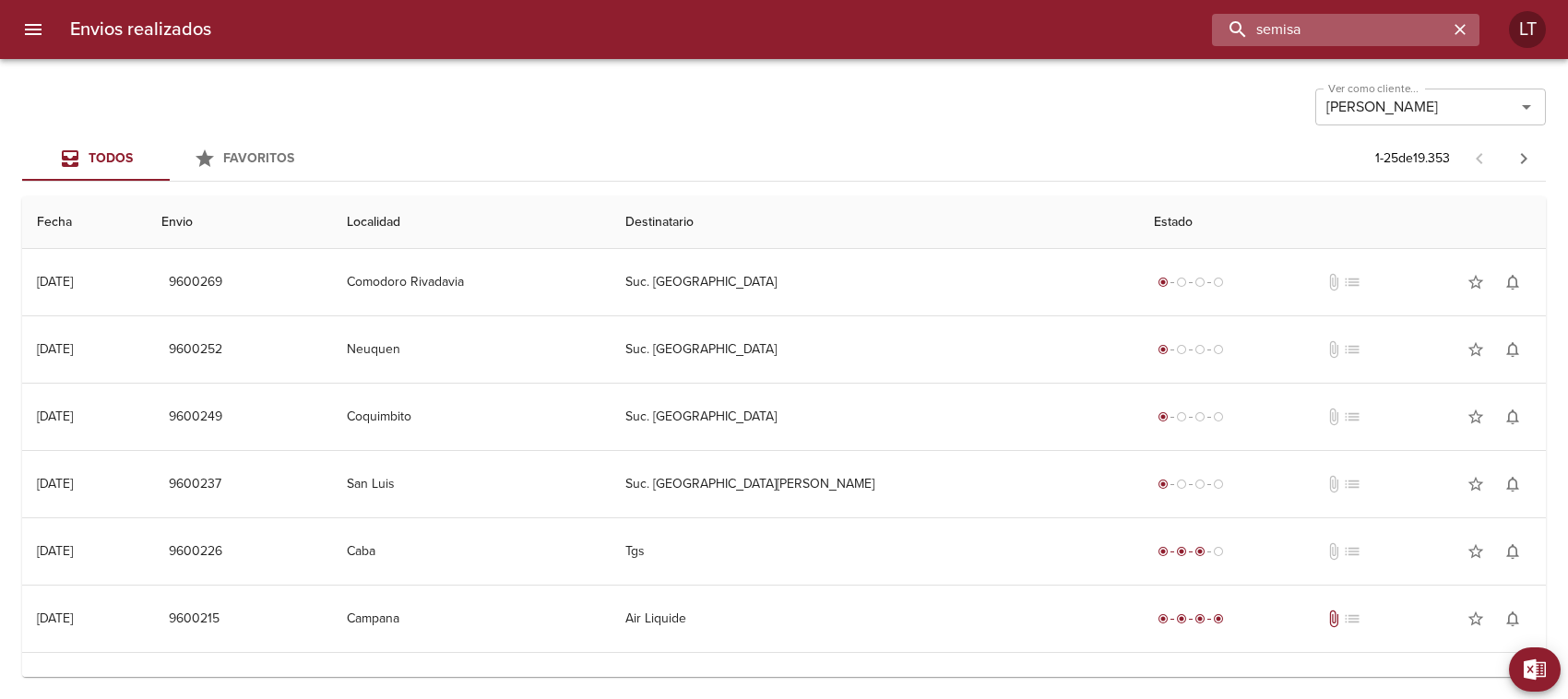
type input "semisa"
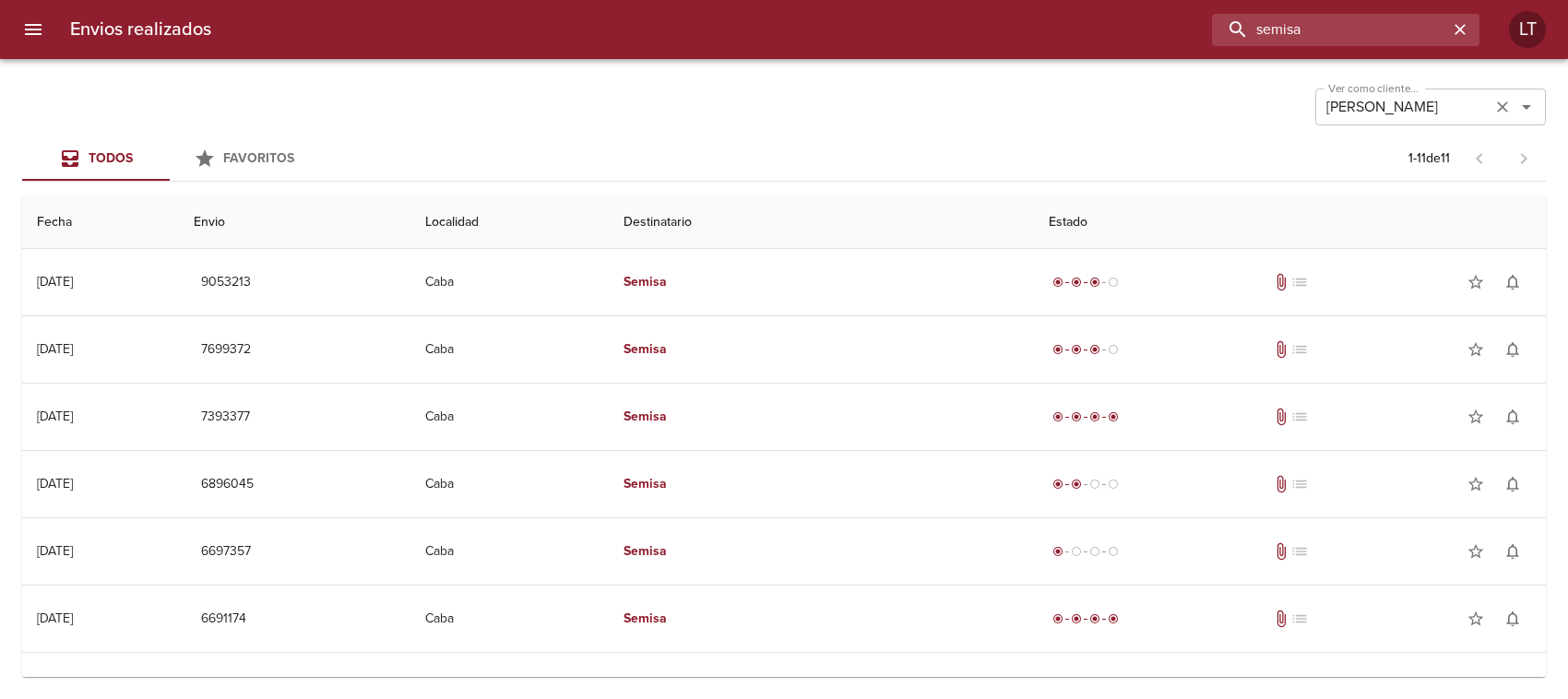
click at [1527, 106] on icon "Abrir" at bounding box center [1526, 107] width 9 height 5
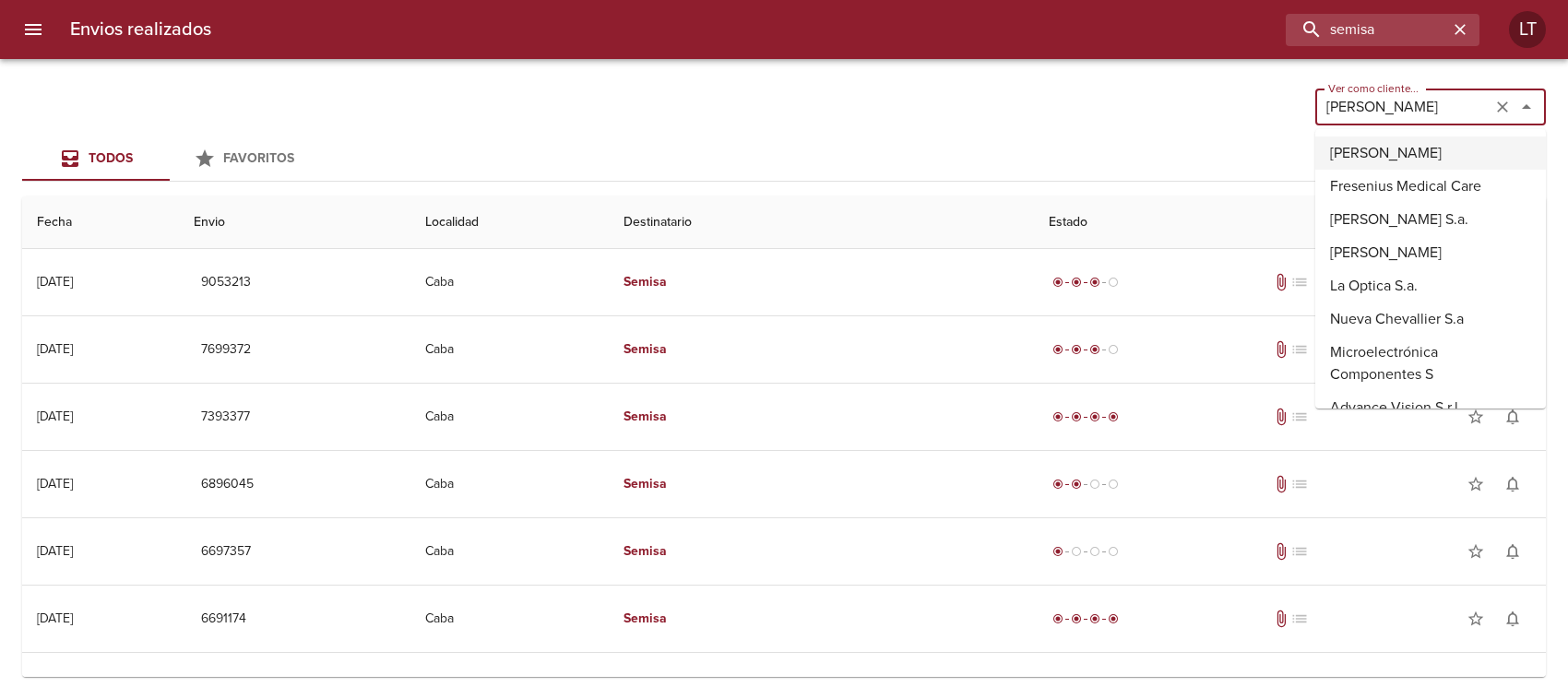
click at [1375, 103] on input "[PERSON_NAME]" at bounding box center [1402, 107] width 165 height 26
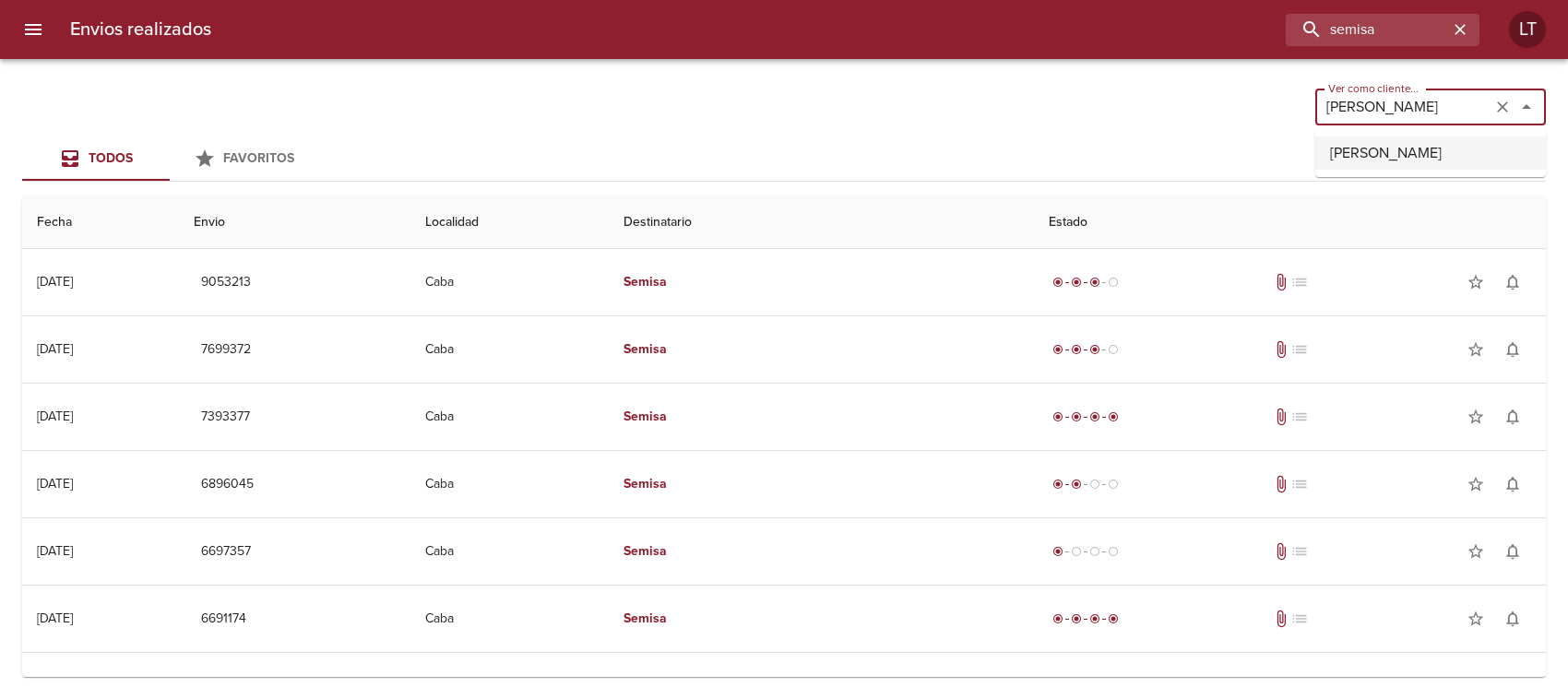
type input "[PERSON_NAME]"
click at [1194, 129] on div "Ver como cliente... [PERSON_NAME] como cliente... Todos Favoritos 1 - 11 de 11 …" at bounding box center [784, 378] width 1568 height 640
click at [786, 113] on div "Ver como cliente... [PERSON_NAME] como cliente..." at bounding box center [784, 105] width 1524 height 48
